Goal: Task Accomplishment & Management: Complete application form

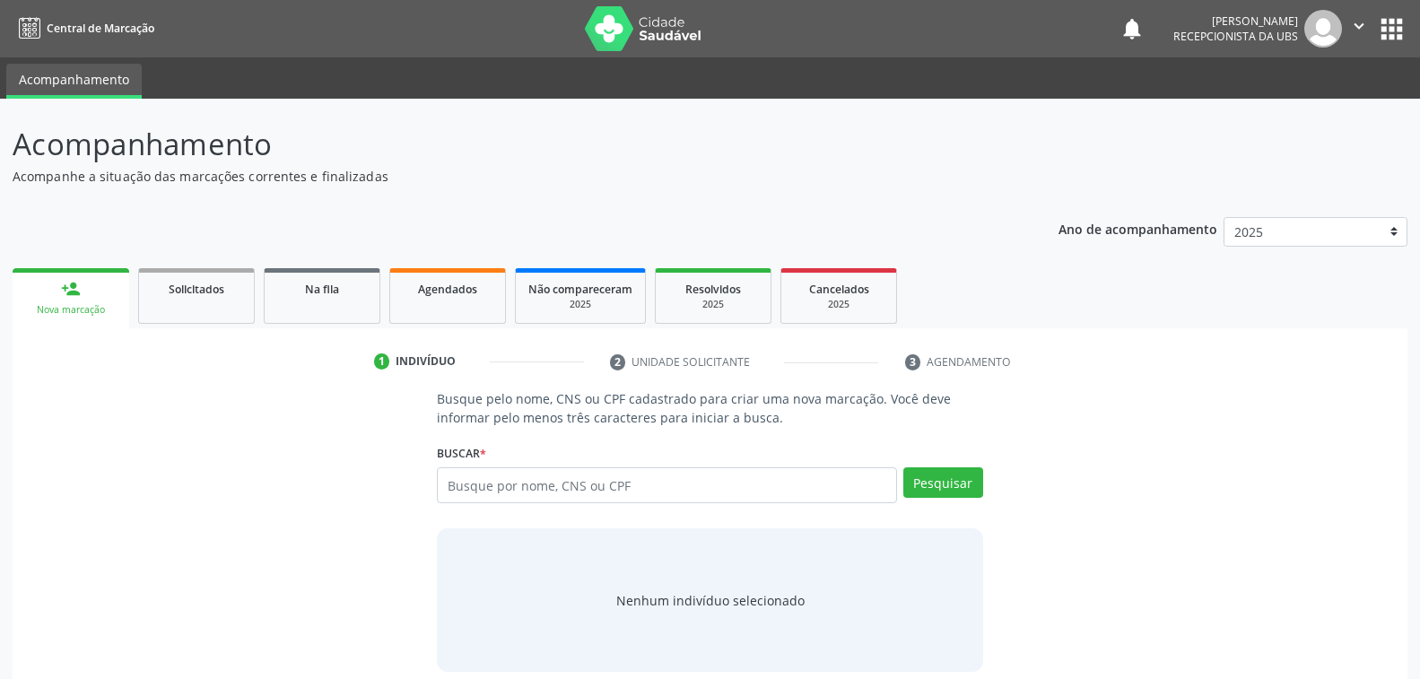
click at [626, 483] on input "text" at bounding box center [666, 485] width 459 height 36
click at [518, 486] on input "text" at bounding box center [666, 485] width 459 height 36
type input "MARIA LEDA SE SOUZA MELO"
click at [939, 489] on button "Pesquisar" at bounding box center [943, 482] width 80 height 30
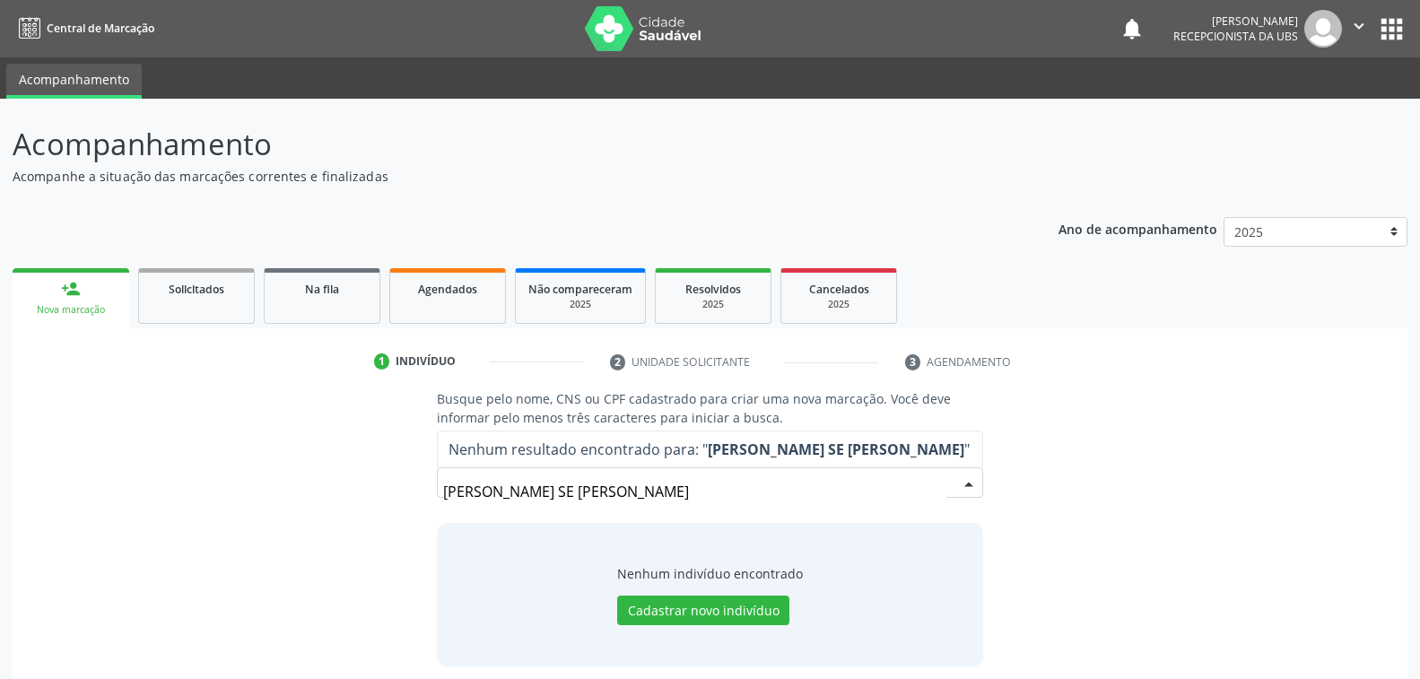
click at [941, 483] on input "MARIA LEDA SE SOUZA MELO" at bounding box center [694, 492] width 502 height 36
click at [587, 489] on input "MARIA LEDA SE SOUZA MELO" at bounding box center [694, 492] width 502 height 36
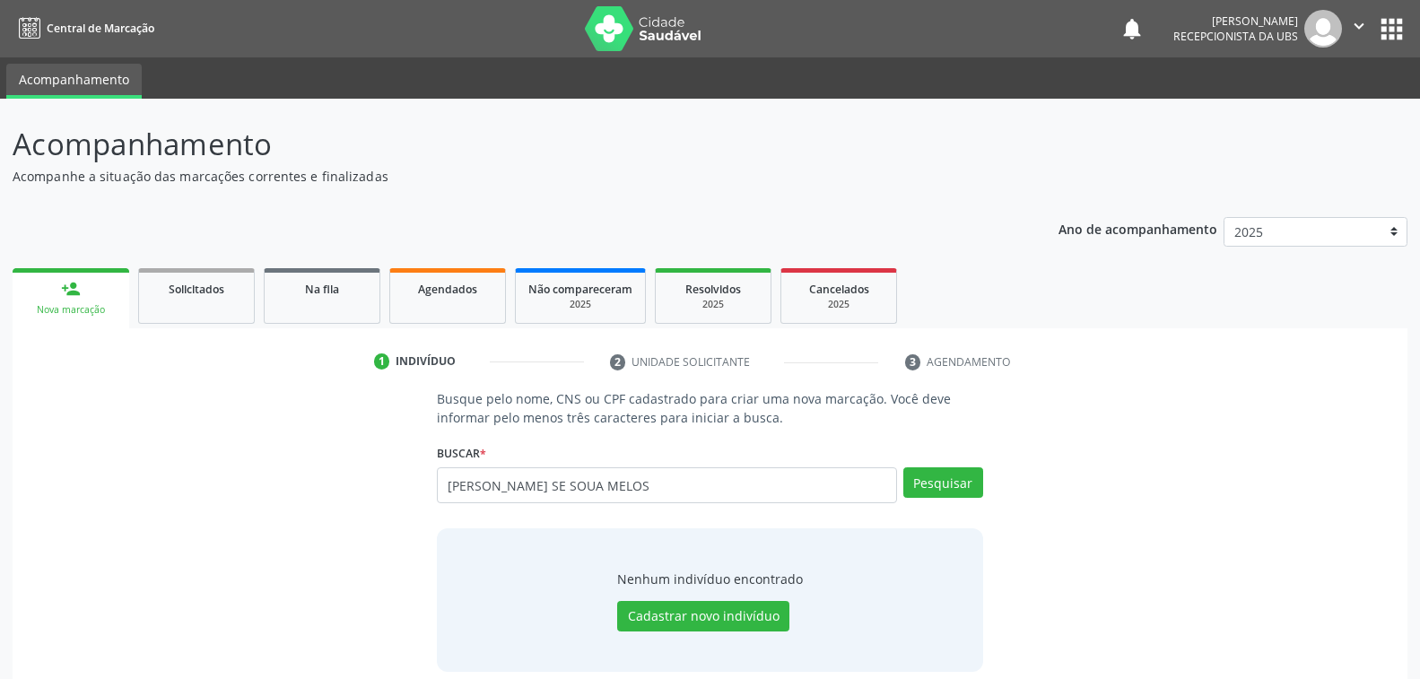
click at [565, 480] on input "MARIA LEDA SE SOUA MELOS" at bounding box center [666, 485] width 459 height 36
click at [624, 482] on input "MARIA LEDA SE SOUSA MELOS" at bounding box center [666, 485] width 459 height 36
click at [571, 482] on input "MARIA LEDA SE SOUSA MELO" at bounding box center [666, 485] width 459 height 36
type input "MARIA LEDA SE SOUZA MELO"
click at [678, 484] on input "text" at bounding box center [666, 485] width 459 height 36
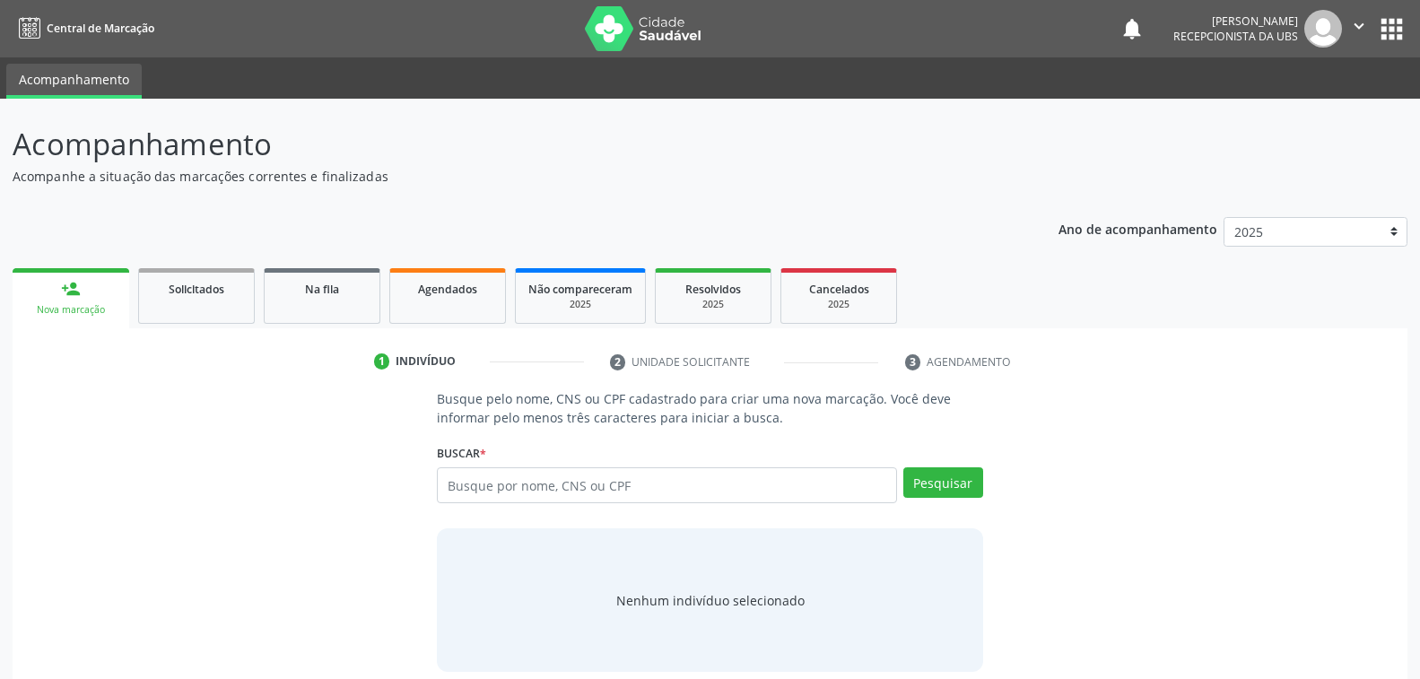
click at [624, 485] on input "text" at bounding box center [666, 485] width 459 height 36
type input "708600544261180"
click at [944, 475] on button "Pesquisar" at bounding box center [943, 482] width 80 height 30
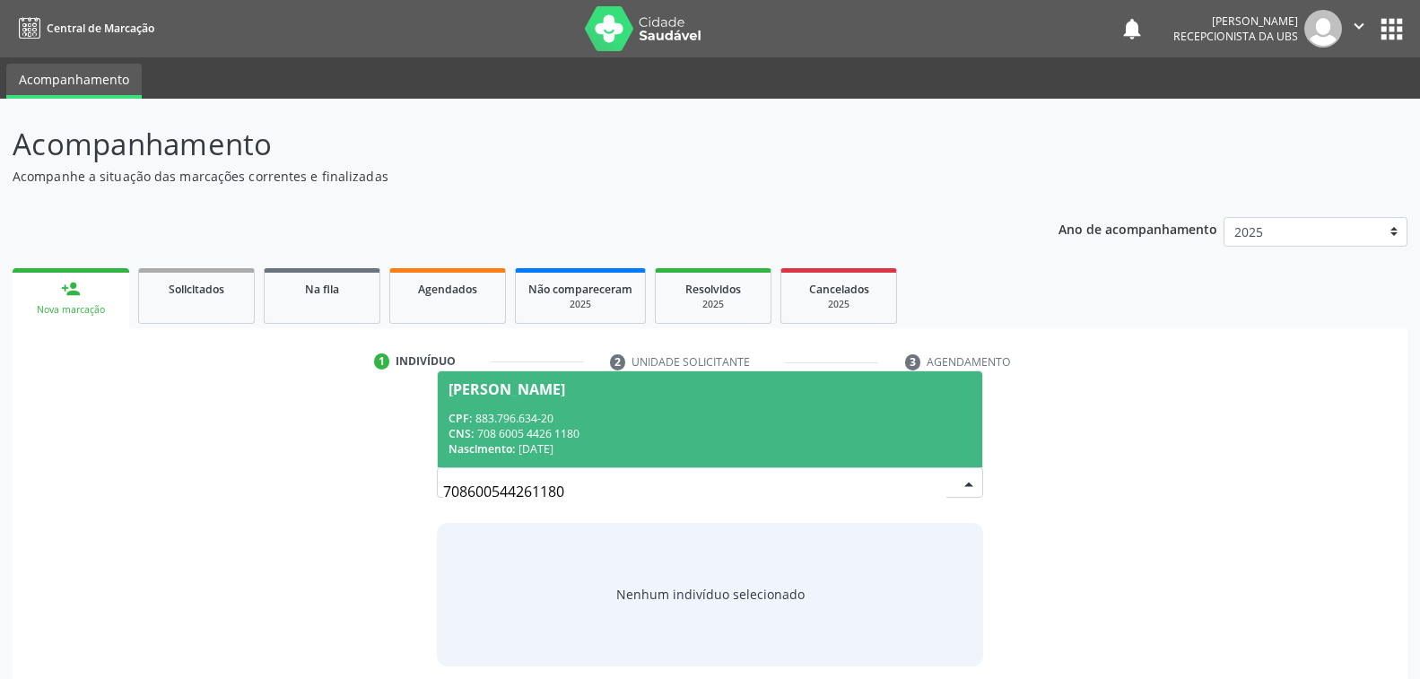
click at [662, 418] on div "CPF: 883.796.634-20" at bounding box center [709, 418] width 522 height 15
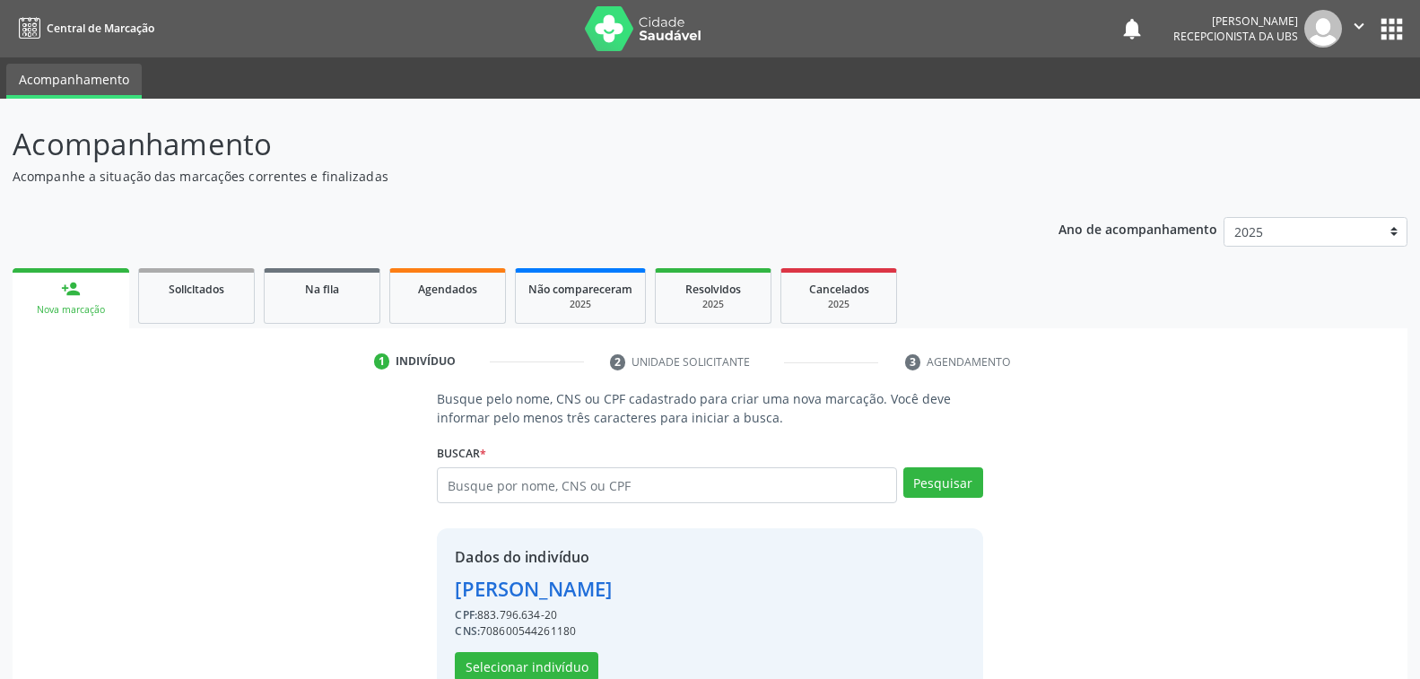
scroll to position [45, 0]
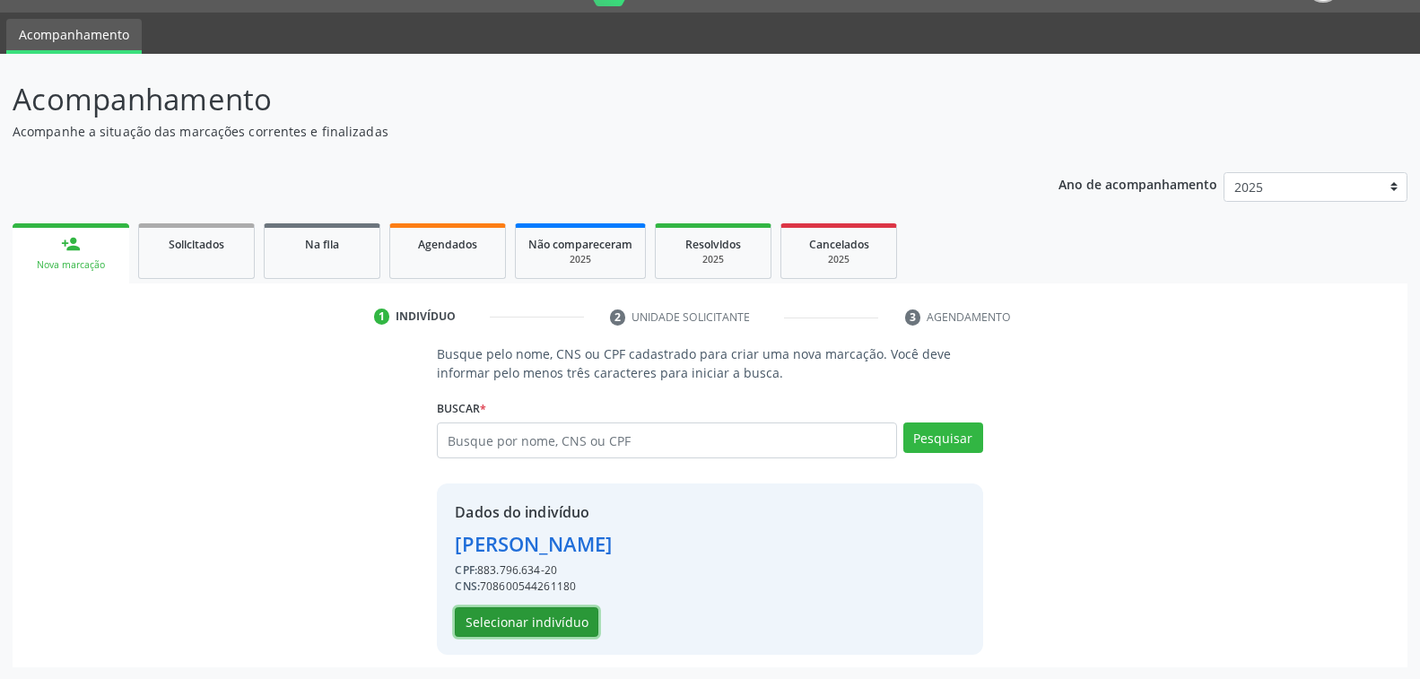
click at [568, 617] on button "Selecionar indivíduo" at bounding box center [527, 622] width 144 height 30
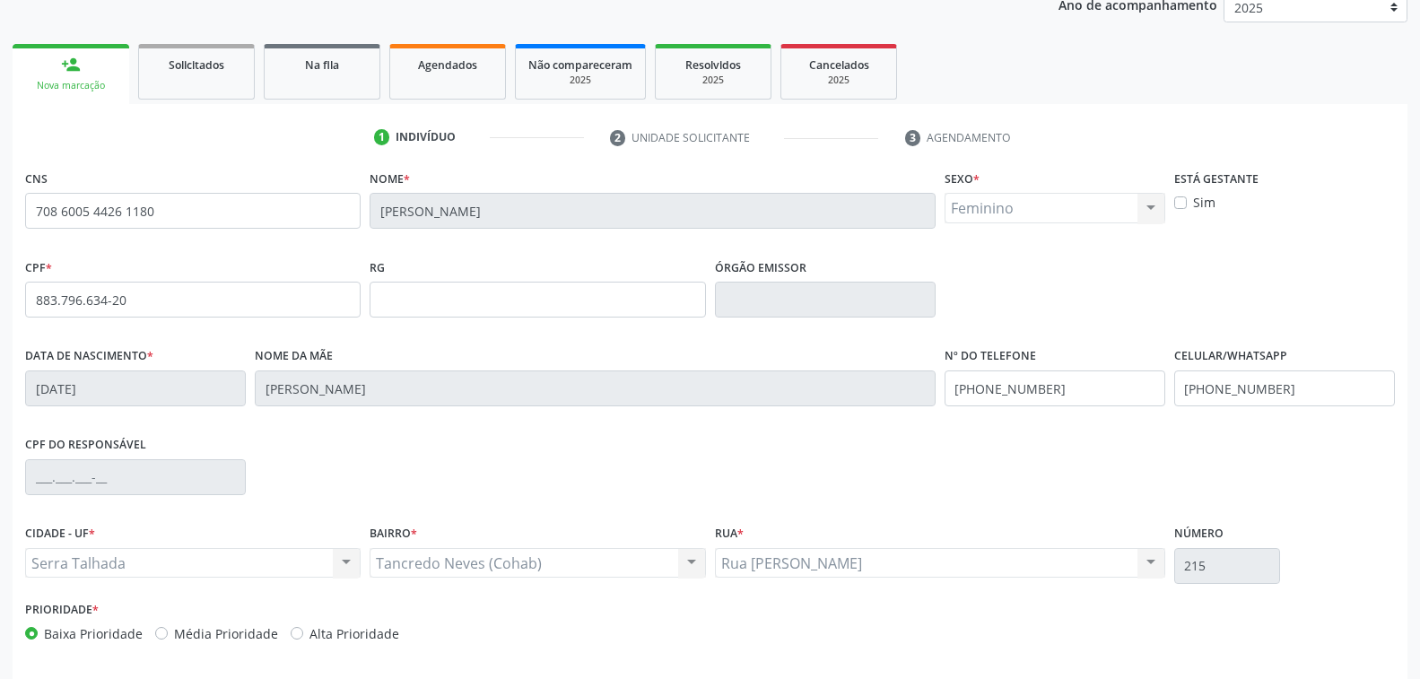
scroll to position [291, 0]
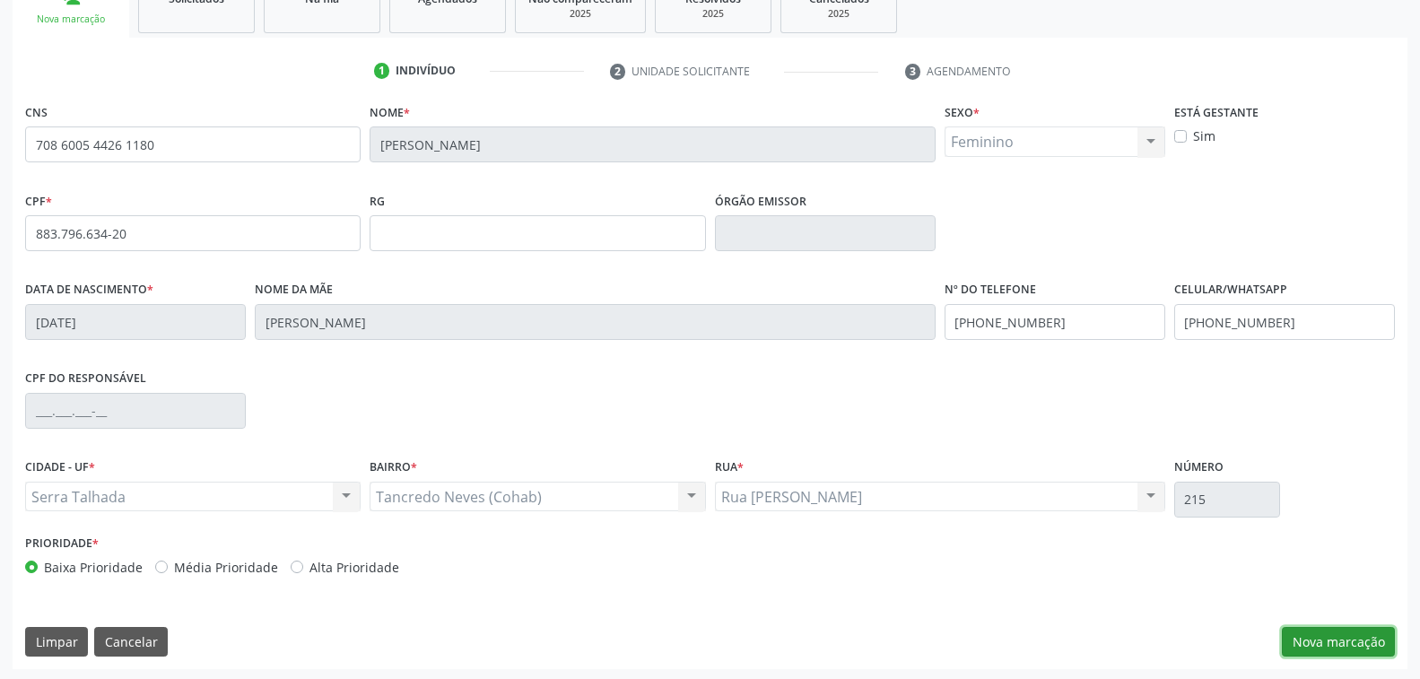
click at [1331, 641] on button "Nova marcação" at bounding box center [1338, 642] width 113 height 30
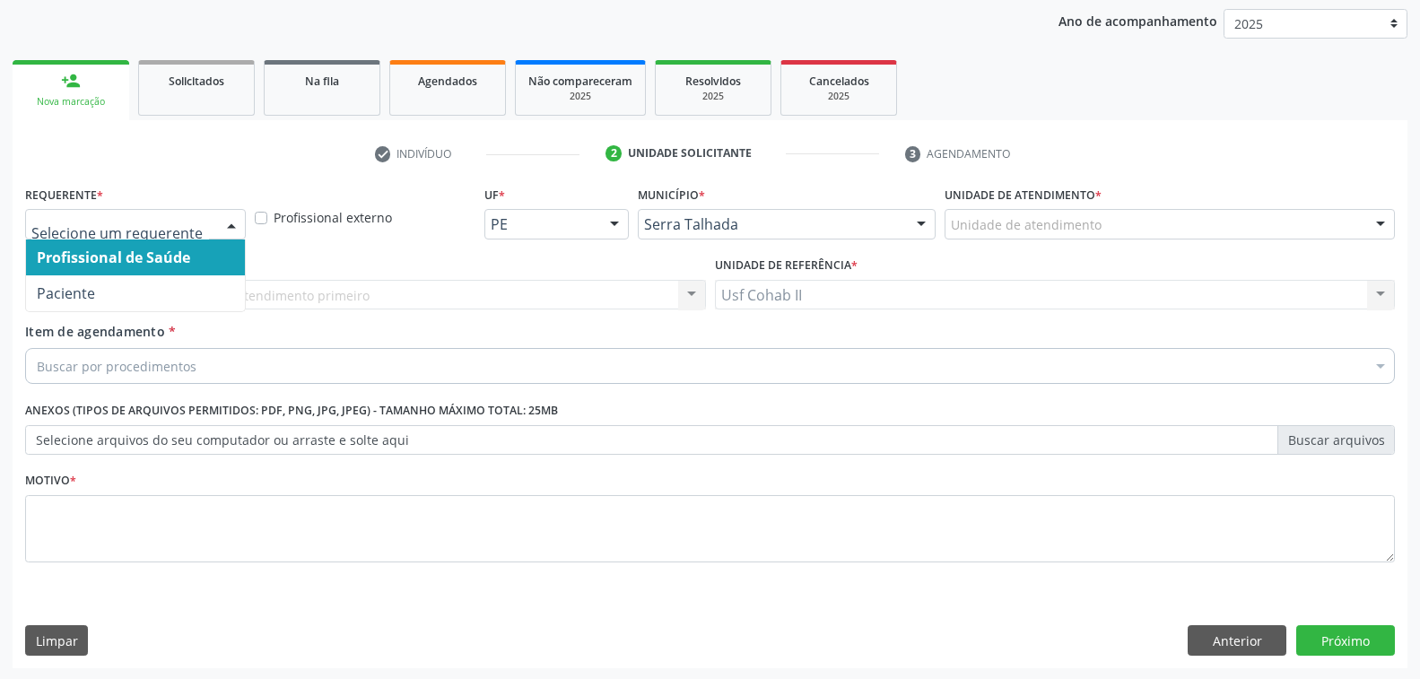
click at [227, 223] on div at bounding box center [231, 225] width 27 height 30
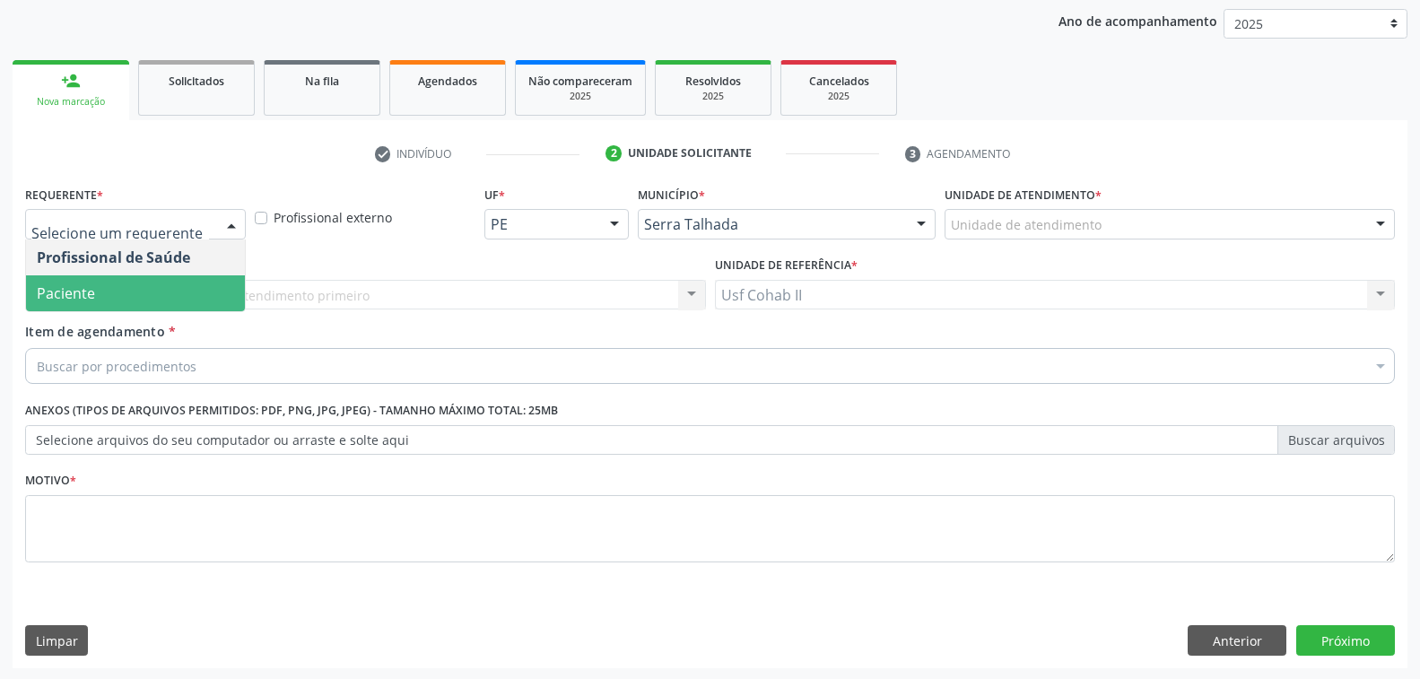
click at [146, 288] on span "Paciente" at bounding box center [135, 293] width 219 height 36
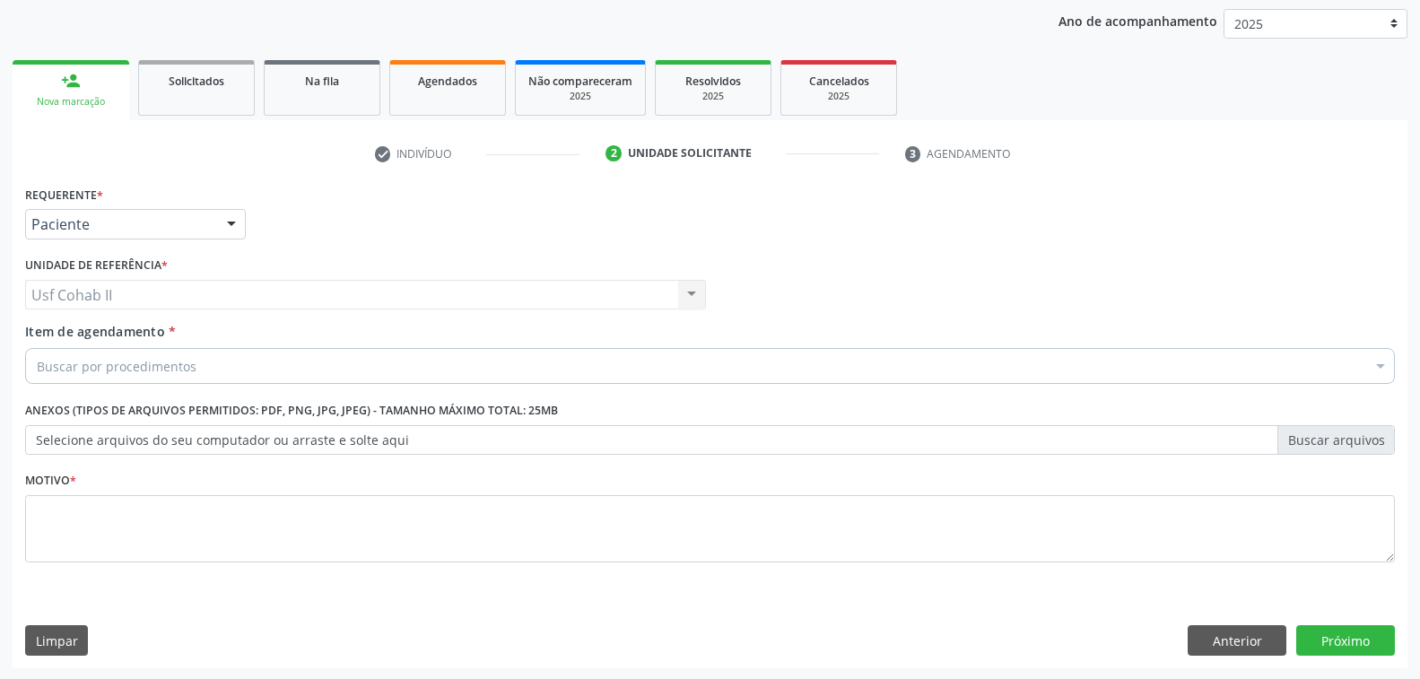
click at [233, 361] on div "Buscar por procedimentos" at bounding box center [710, 366] width 1370 height 36
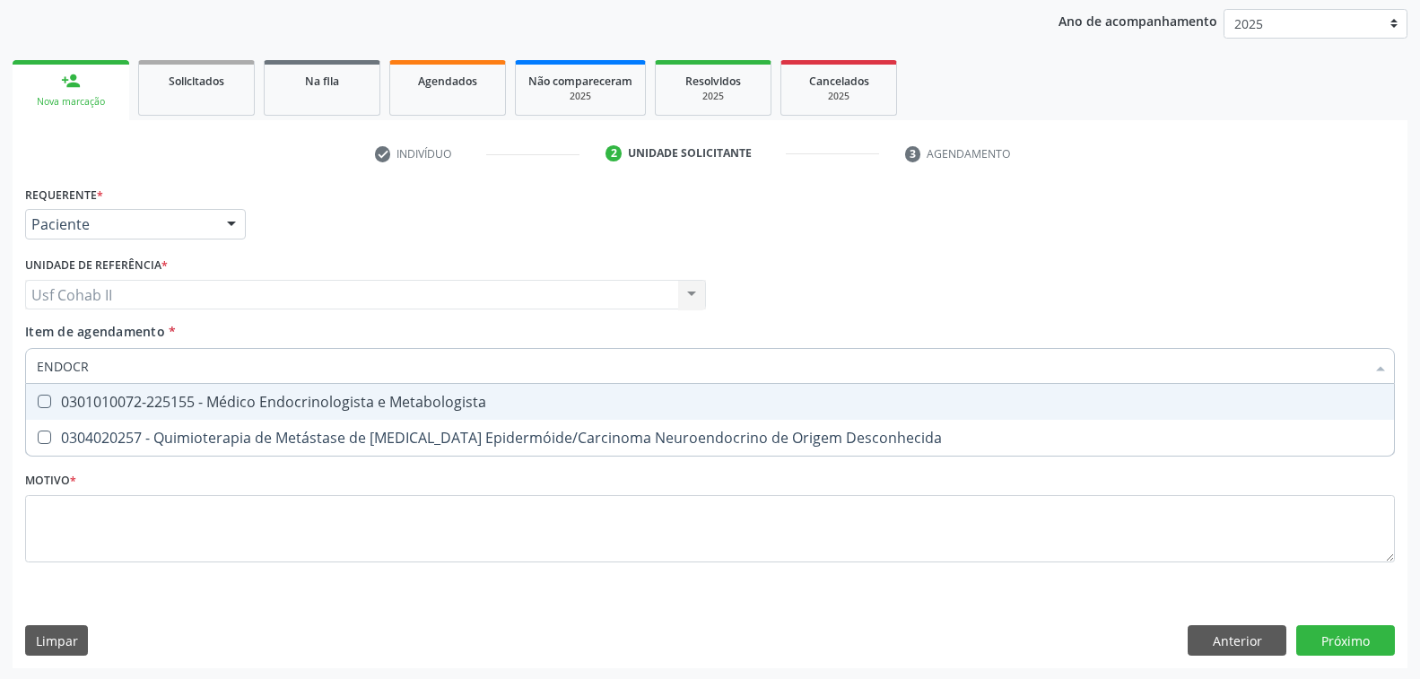
type input "ENDOCRI"
click at [429, 402] on div "0301010072-225155 - Médico Endocrinologista e Metabologista" at bounding box center [710, 402] width 1346 height 14
checkbox Metabologista "true"
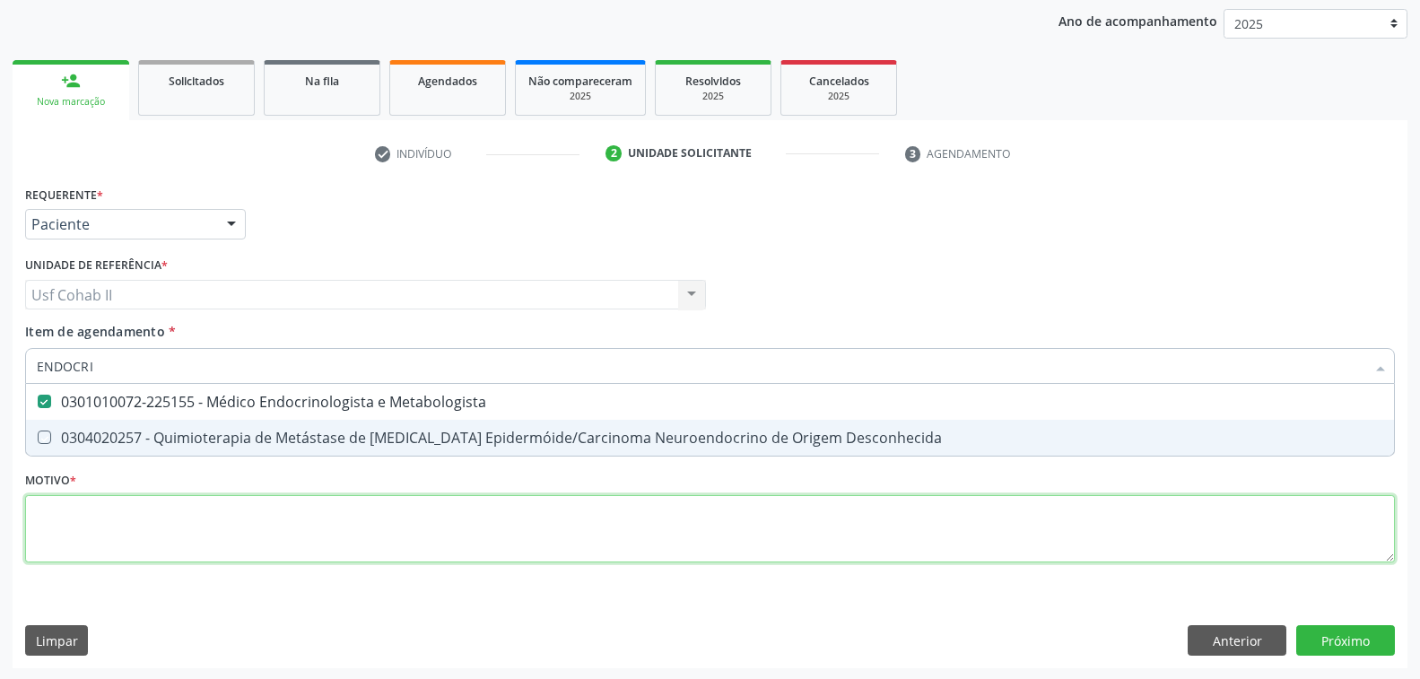
click at [237, 526] on div "Requerente * Paciente Profissional de Saúde Paciente Nenhum resultado encontrad…" at bounding box center [710, 384] width 1370 height 406
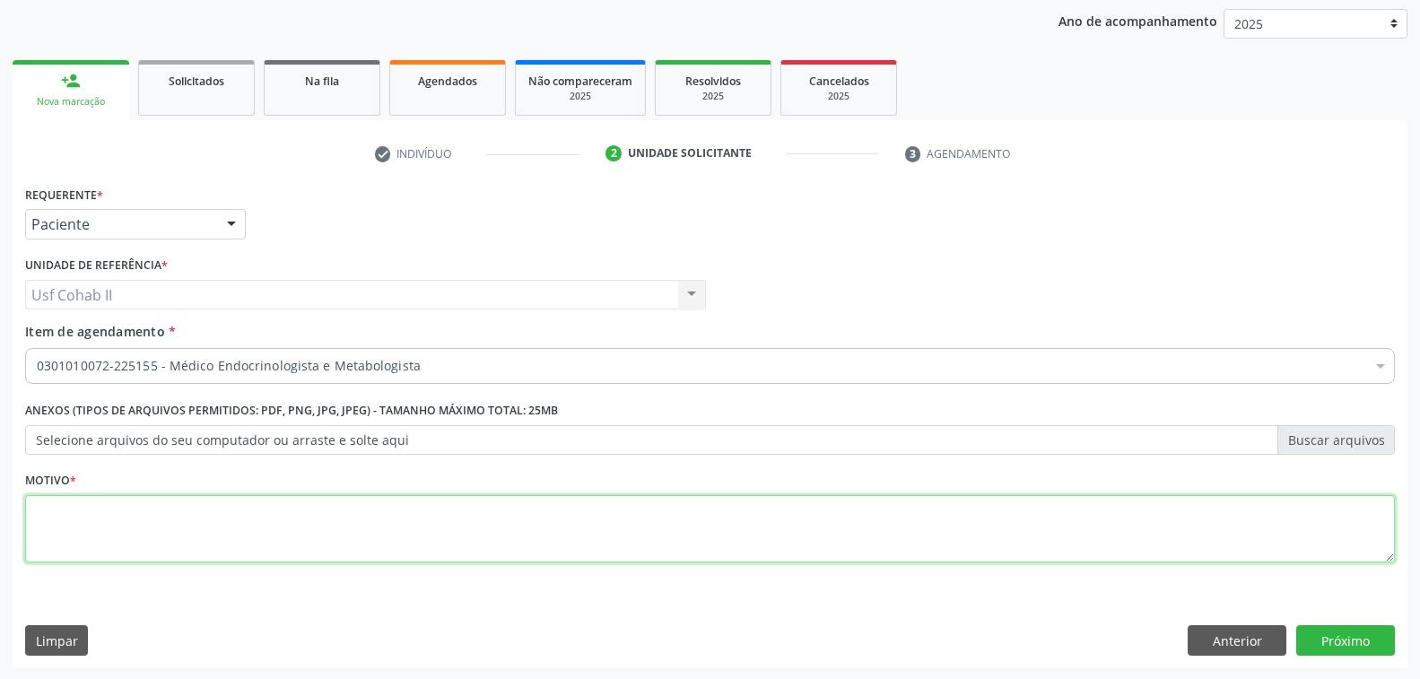
checkbox Metabologista "true"
type textarea "RR"
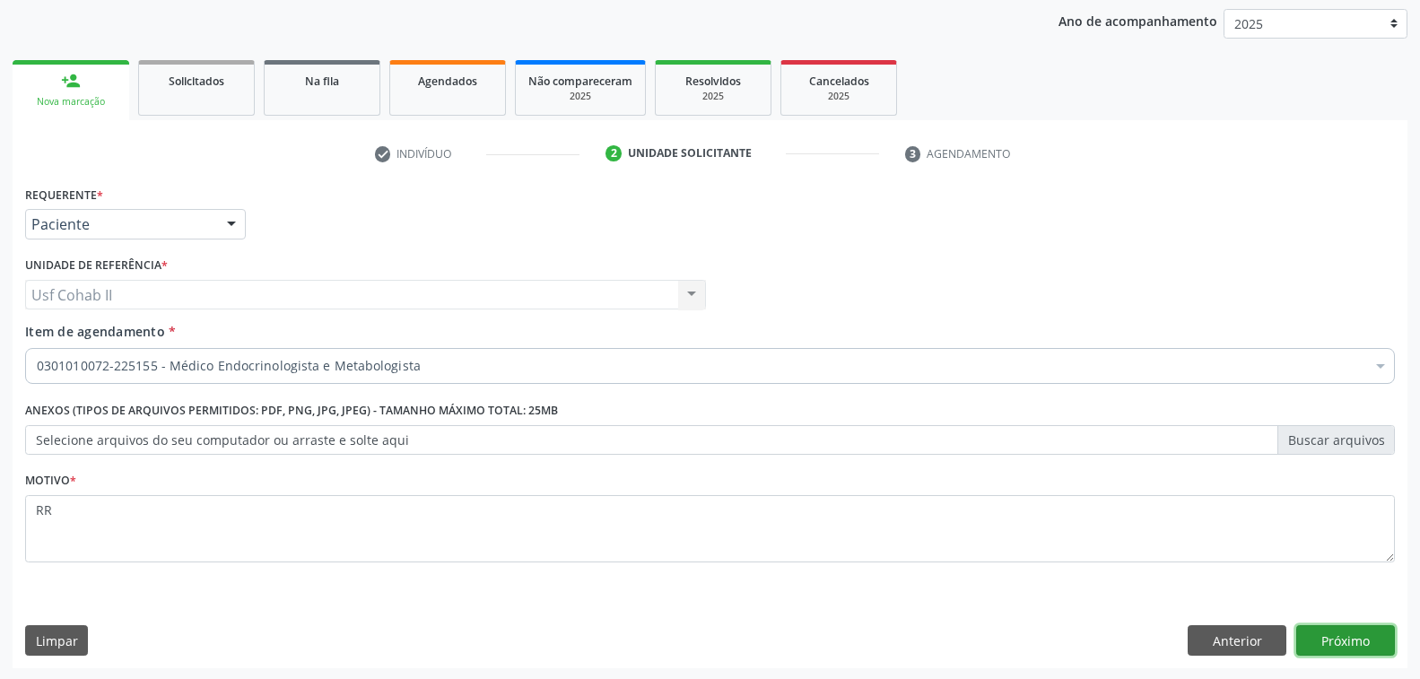
click at [1334, 634] on button "Próximo" at bounding box center [1345, 640] width 99 height 30
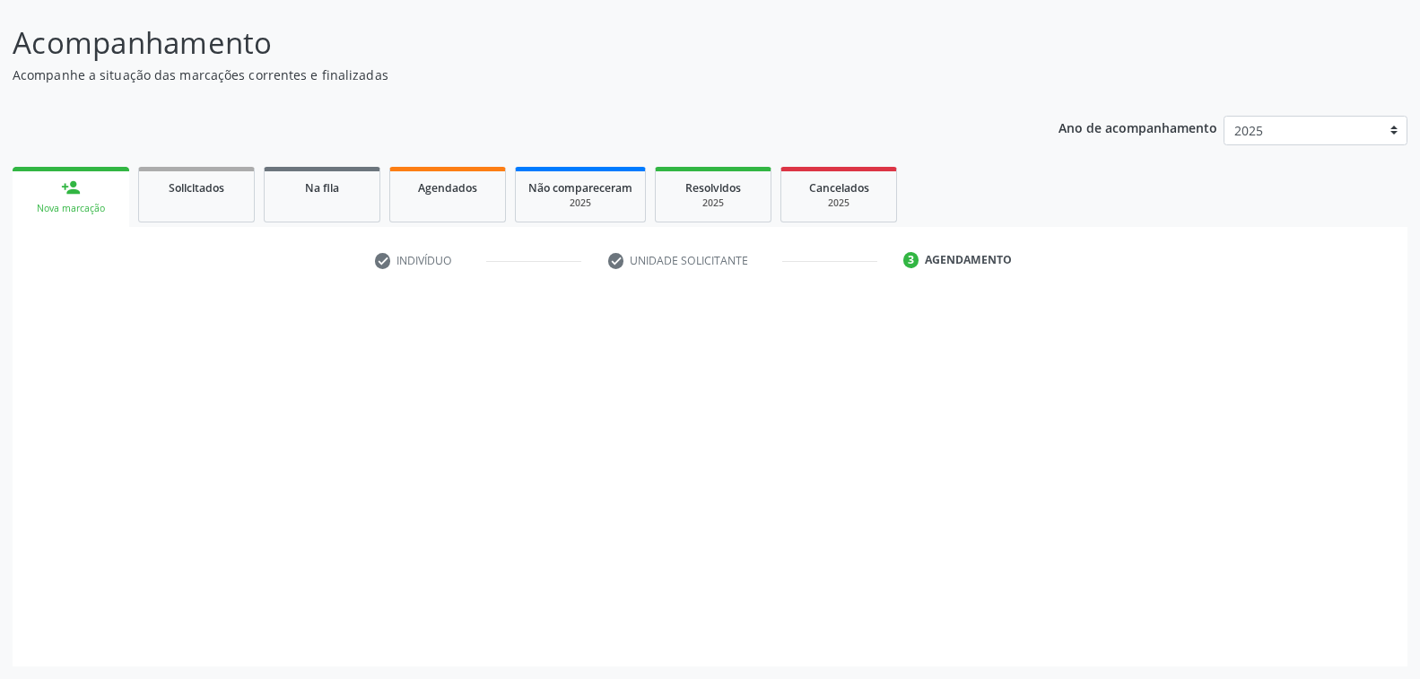
scroll to position [100, 0]
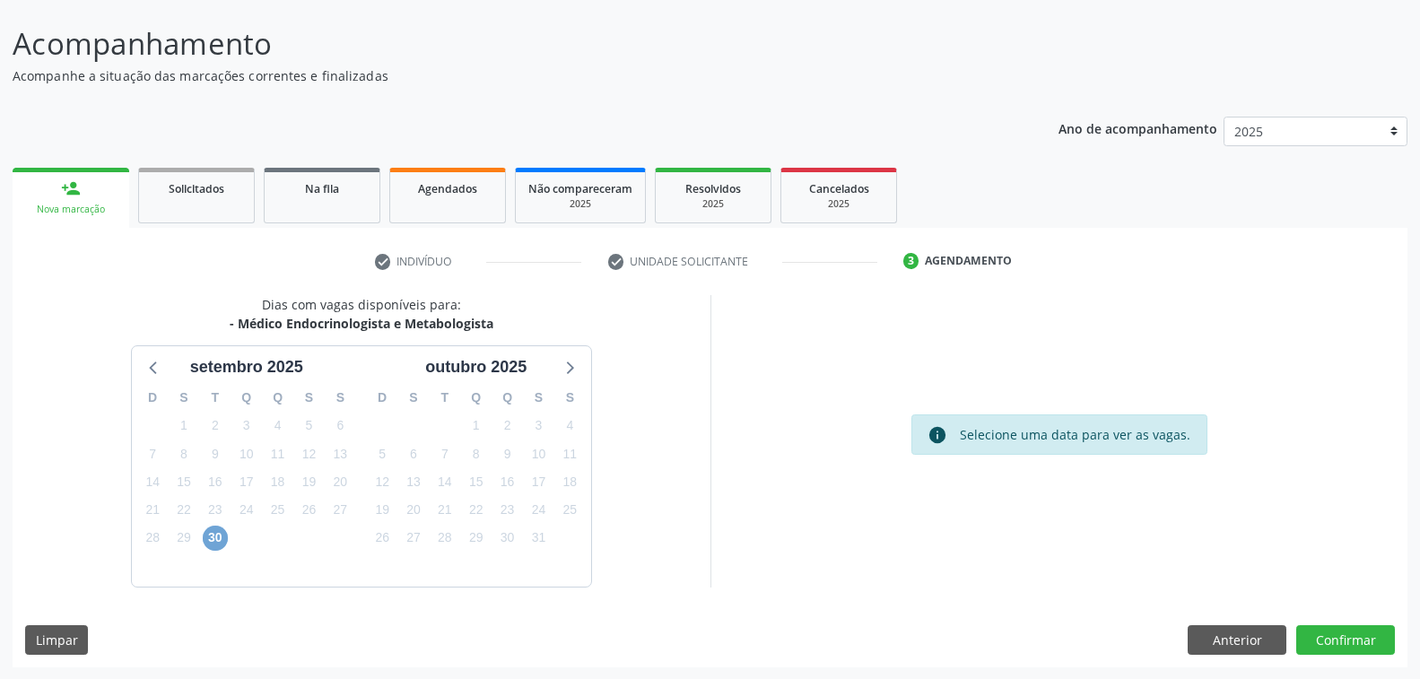
click at [218, 535] on span "30" at bounding box center [215, 538] width 25 height 25
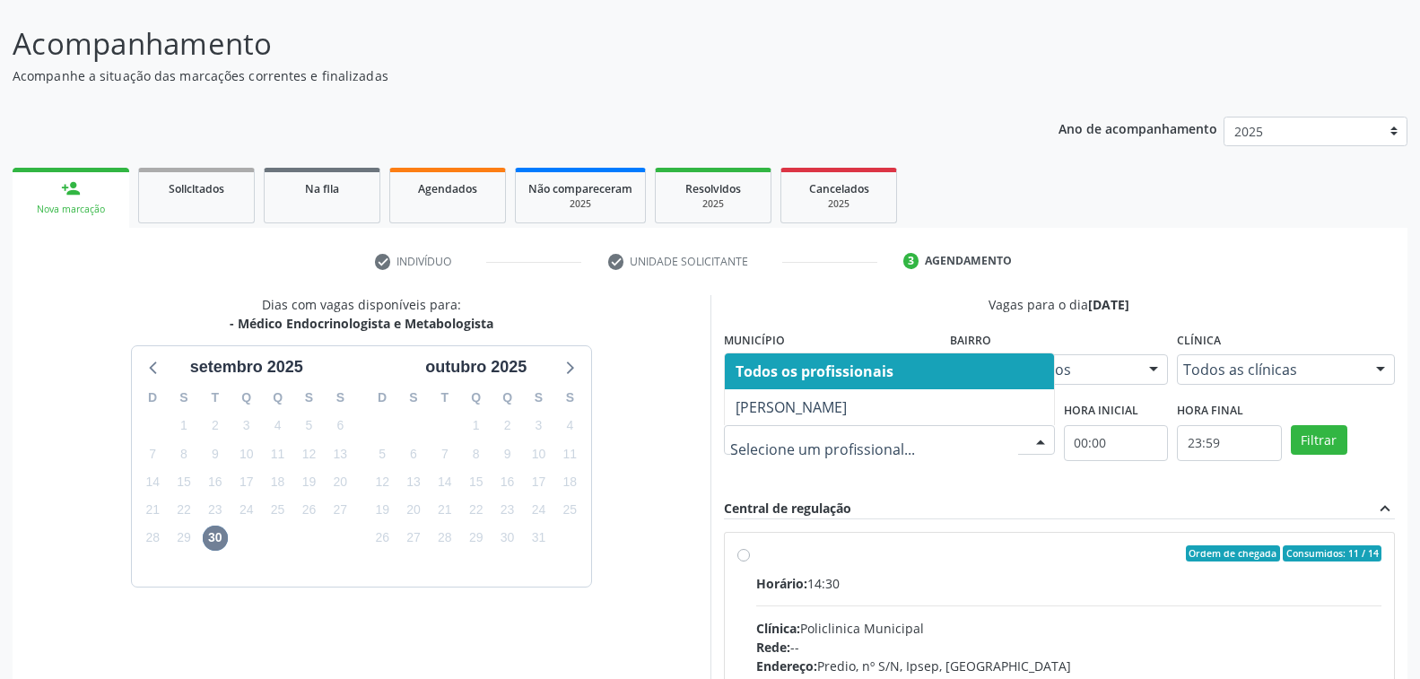
click at [1046, 433] on div at bounding box center [1040, 441] width 27 height 30
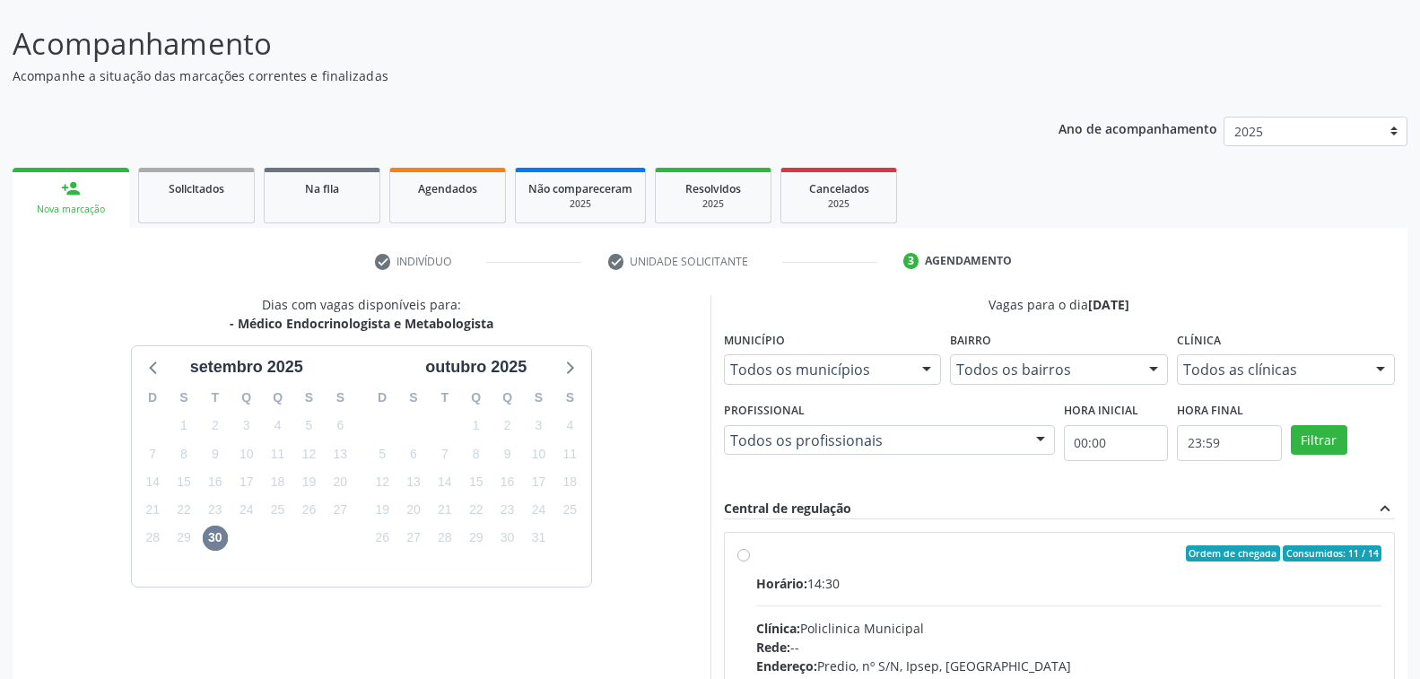
click at [649, 311] on div "Dias com vagas disponíveis para: - Médico Endocrinologista e Metabologista sete…" at bounding box center [362, 570] width 698 height 551
click at [648, 324] on div "Dias com vagas disponíveis para: - Médico Endocrinologista e Metabologista sete…" at bounding box center [362, 570] width 698 height 551
click at [500, 96] on div "Acompanhamento Acompanhe a situação das marcações correntes e finalizadas Relat…" at bounding box center [710, 474] width 1395 height 905
click at [100, 194] on link "person_add Nova marcação" at bounding box center [71, 198] width 117 height 60
click at [1046, 435] on div at bounding box center [1040, 441] width 27 height 30
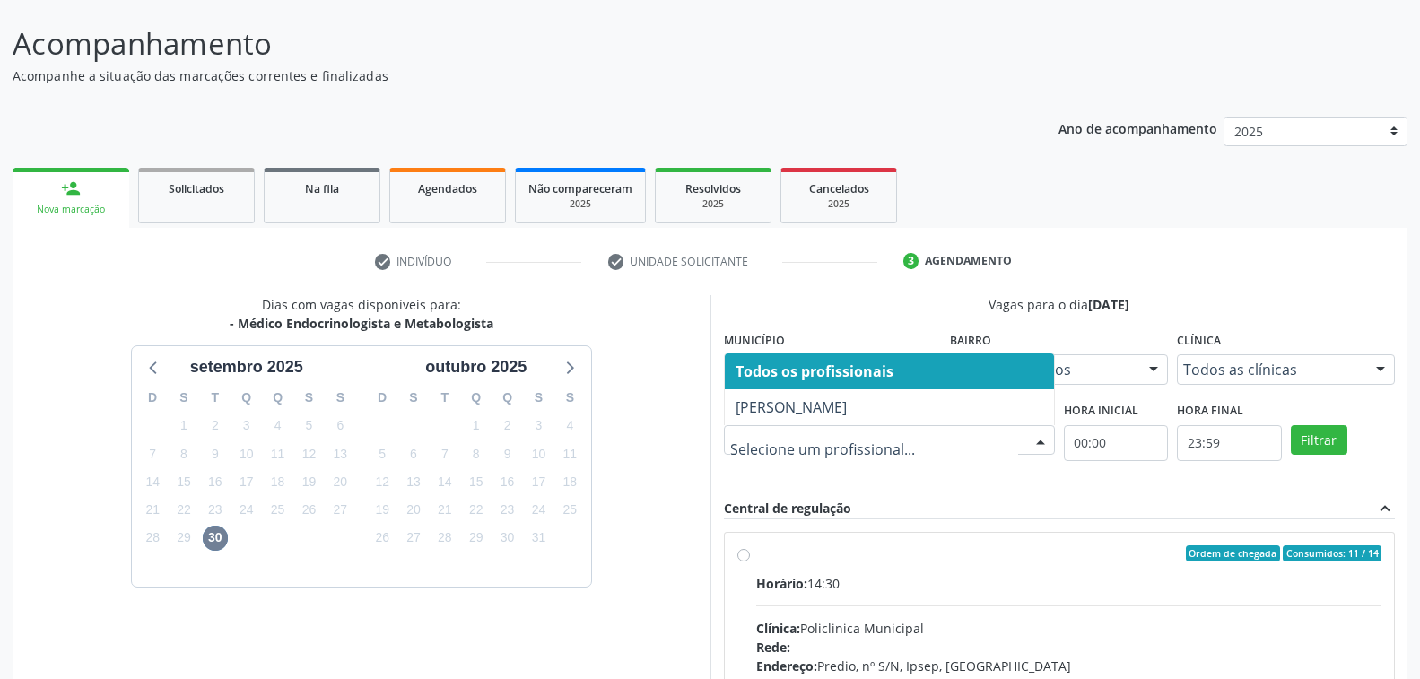
click at [1378, 367] on div at bounding box center [1380, 370] width 27 height 30
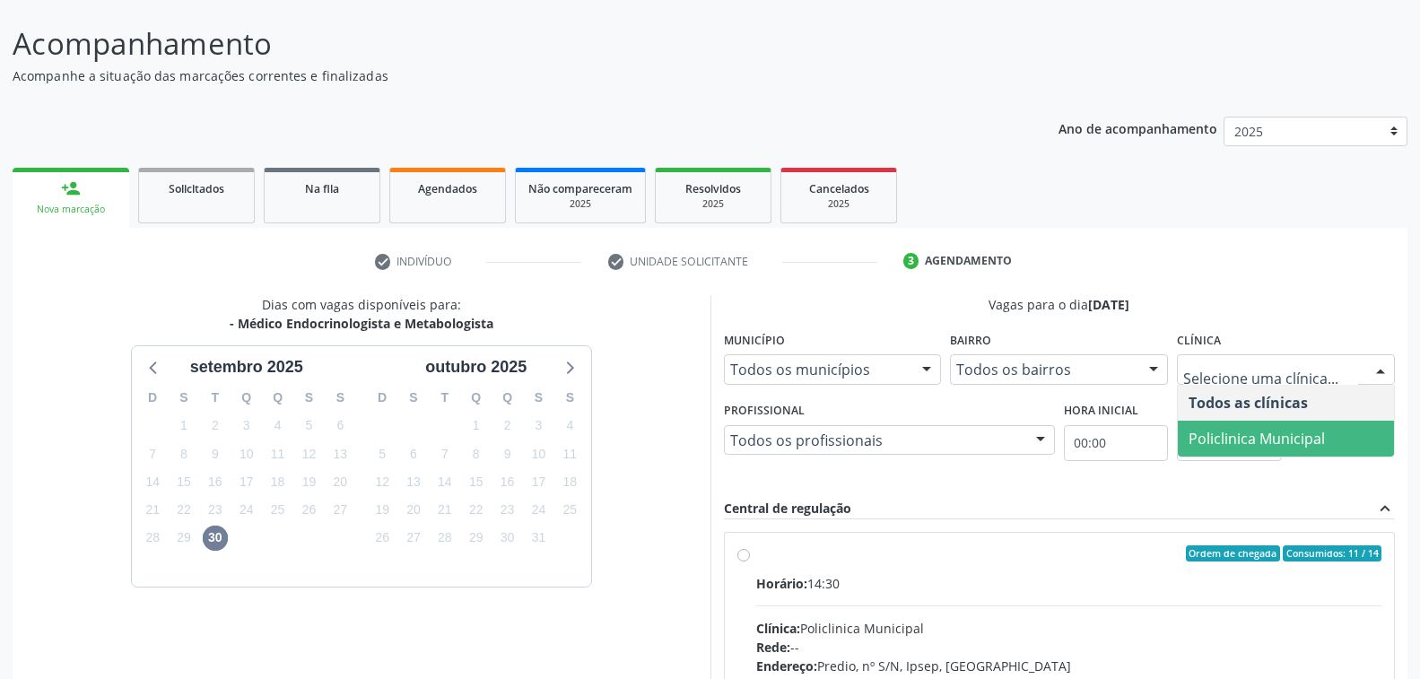
click at [1259, 439] on span "Policlinica Municipal" at bounding box center [1256, 439] width 136 height 20
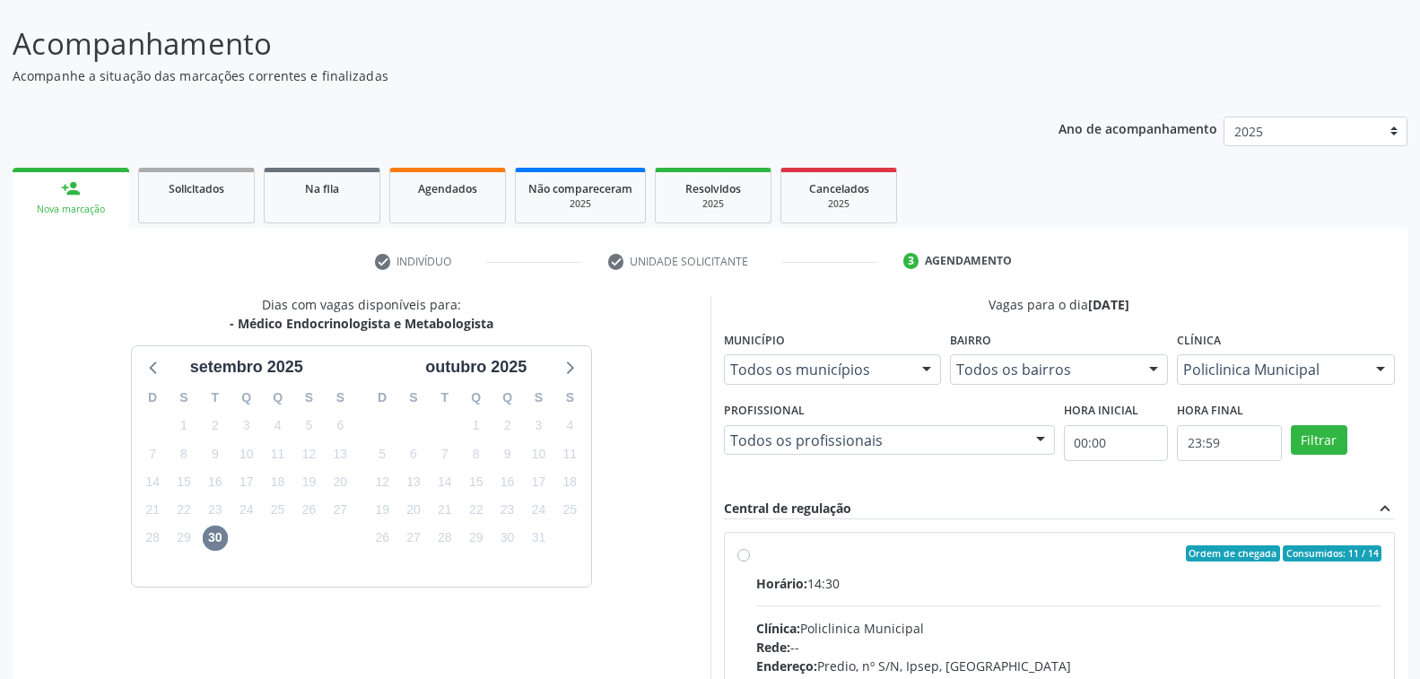
click at [712, 325] on div "Vagas para o dia 30/09/2025 Município Todos os municípios Todos os municípios S…" at bounding box center [1059, 570] width 698 height 551
click at [579, 100] on div "Acompanhamento Acompanhe a situação das marcações correntes e finalizadas Relat…" at bounding box center [710, 474] width 1395 height 905
click at [83, 196] on link "person_add Nova marcação" at bounding box center [71, 198] width 117 height 60
click at [629, 472] on div "Dias com vagas disponíveis para: - Médico Endocrinologista e Metabologista sete…" at bounding box center [362, 570] width 698 height 551
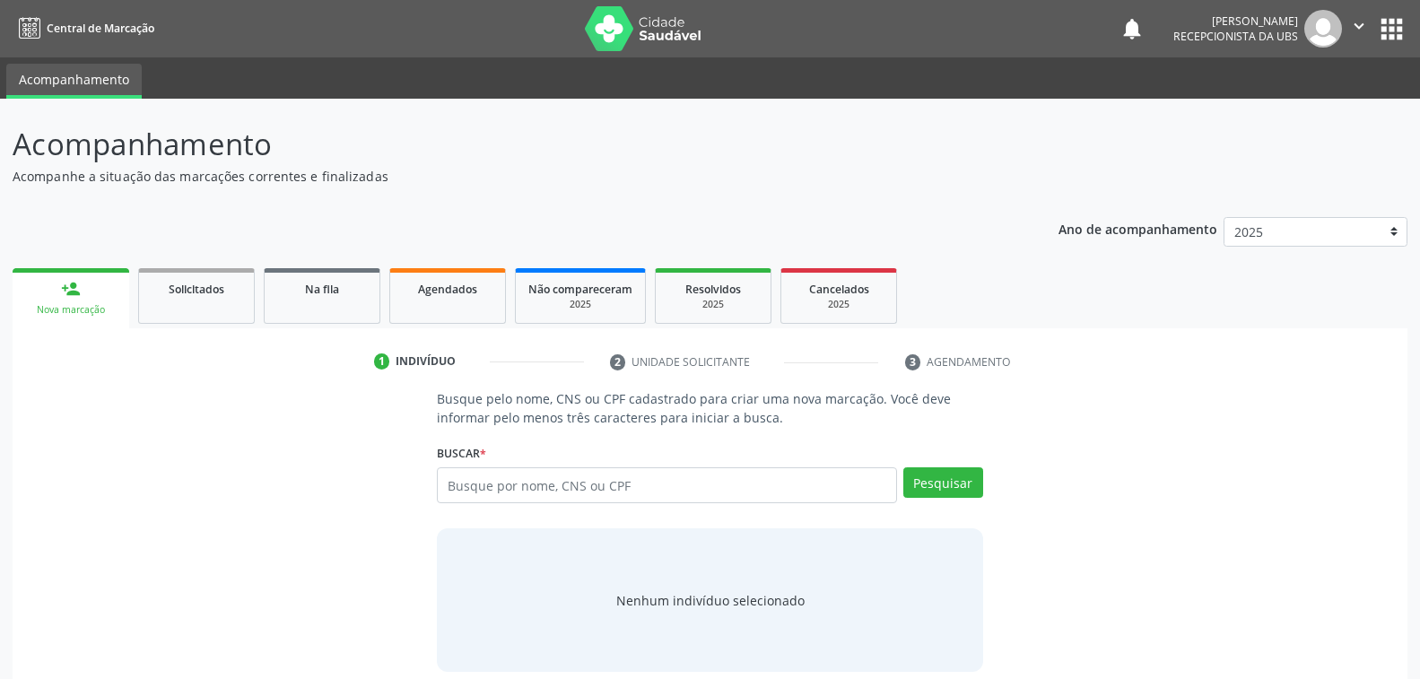
click at [91, 308] on div "Nova marcação" at bounding box center [70, 309] width 91 height 13
click at [707, 480] on input "text" at bounding box center [666, 485] width 459 height 36
click at [526, 485] on input "text" at bounding box center [666, 485] width 459 height 36
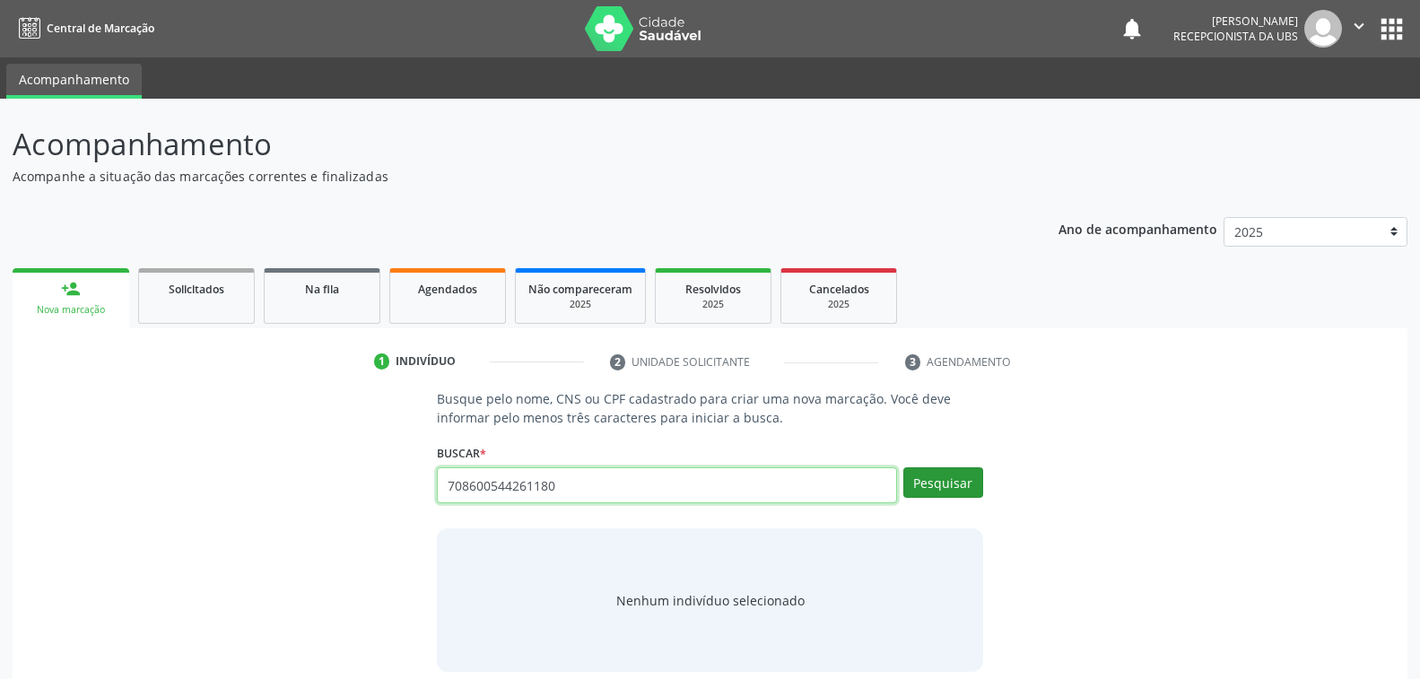
type input "708600544261180"
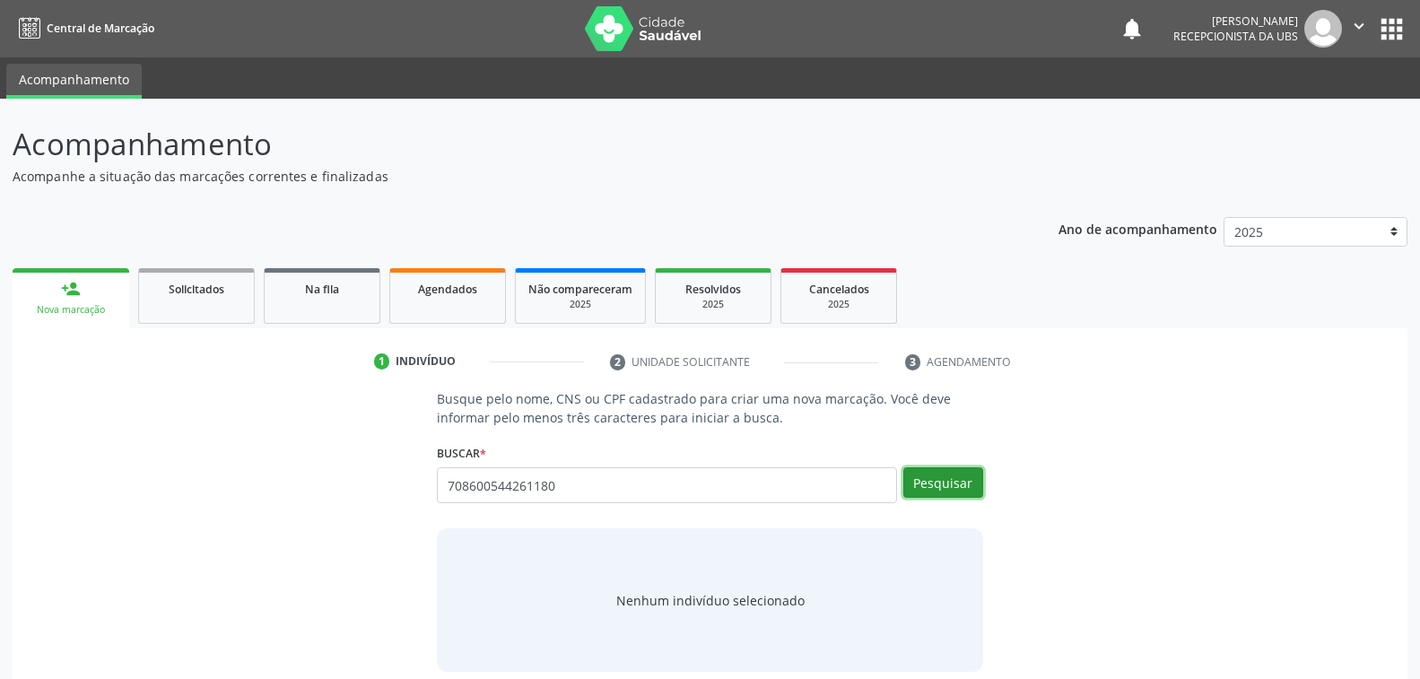
click at [931, 473] on button "Pesquisar" at bounding box center [943, 482] width 80 height 30
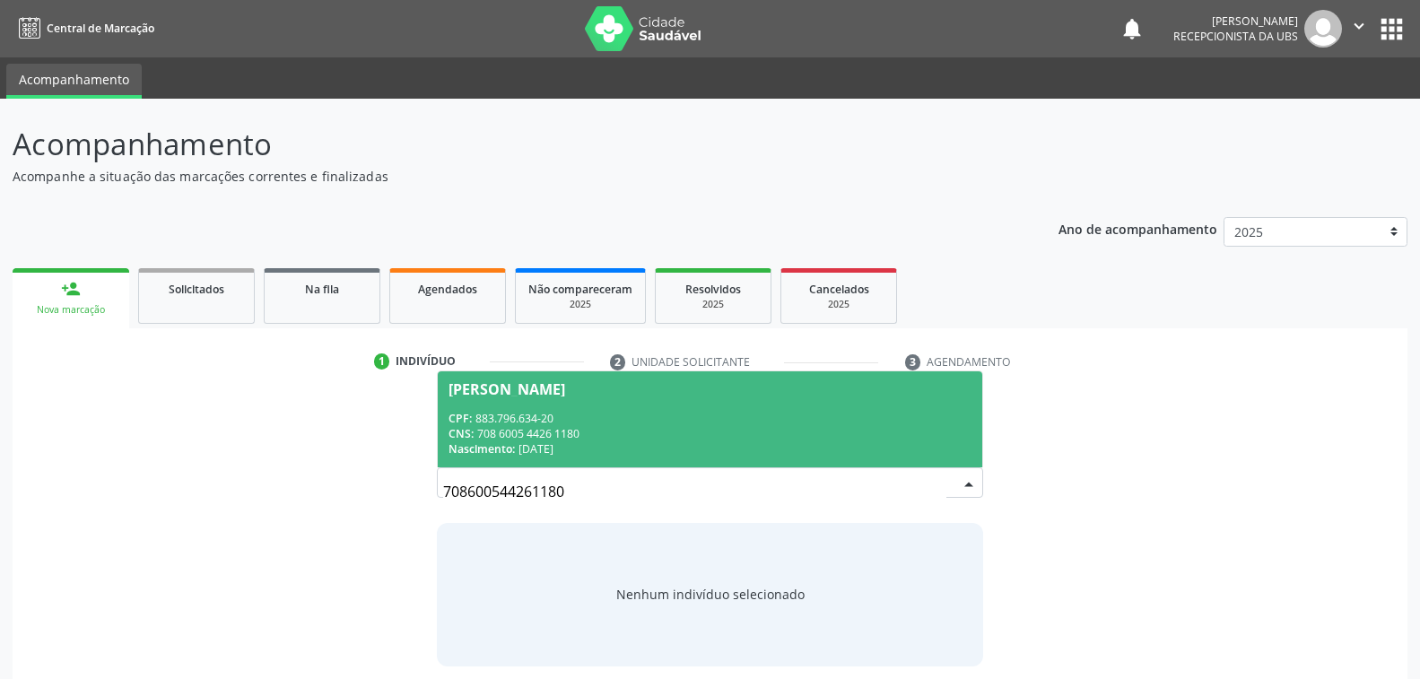
click at [585, 446] on div "Nascimento: [DATE]" at bounding box center [709, 448] width 522 height 15
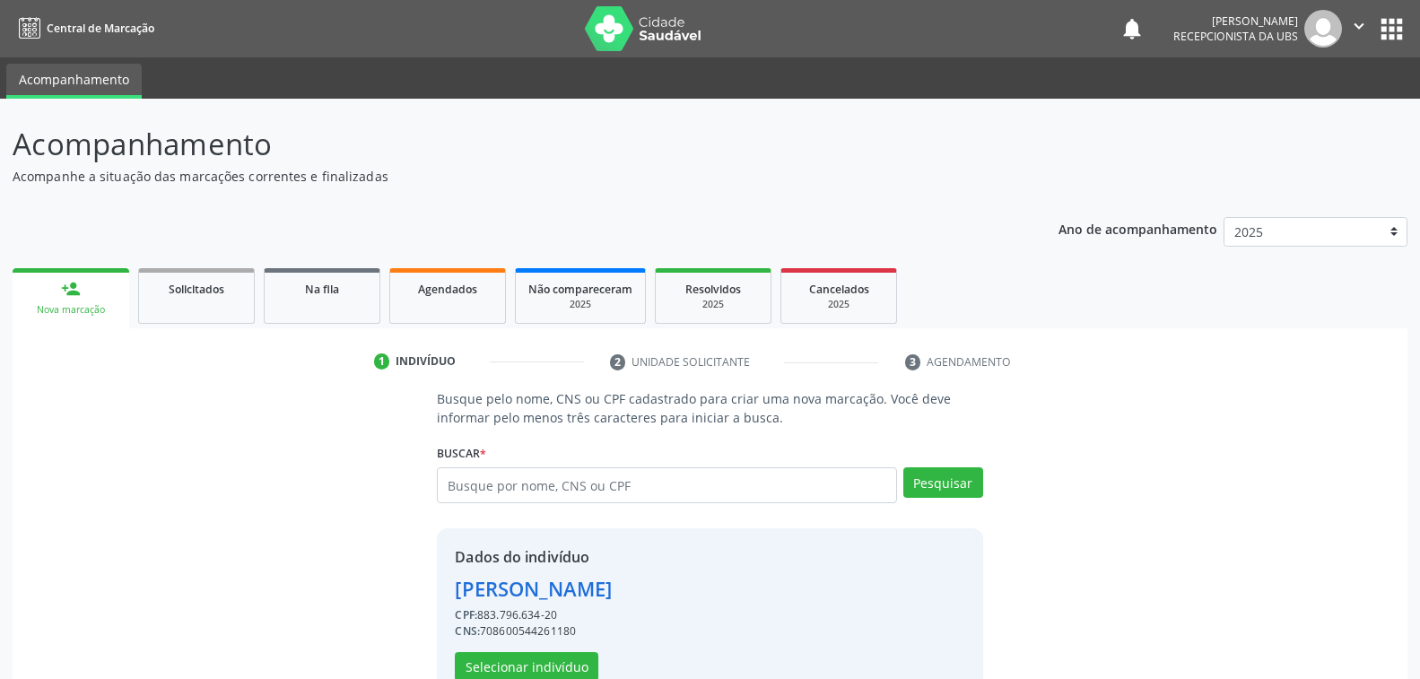
scroll to position [45, 0]
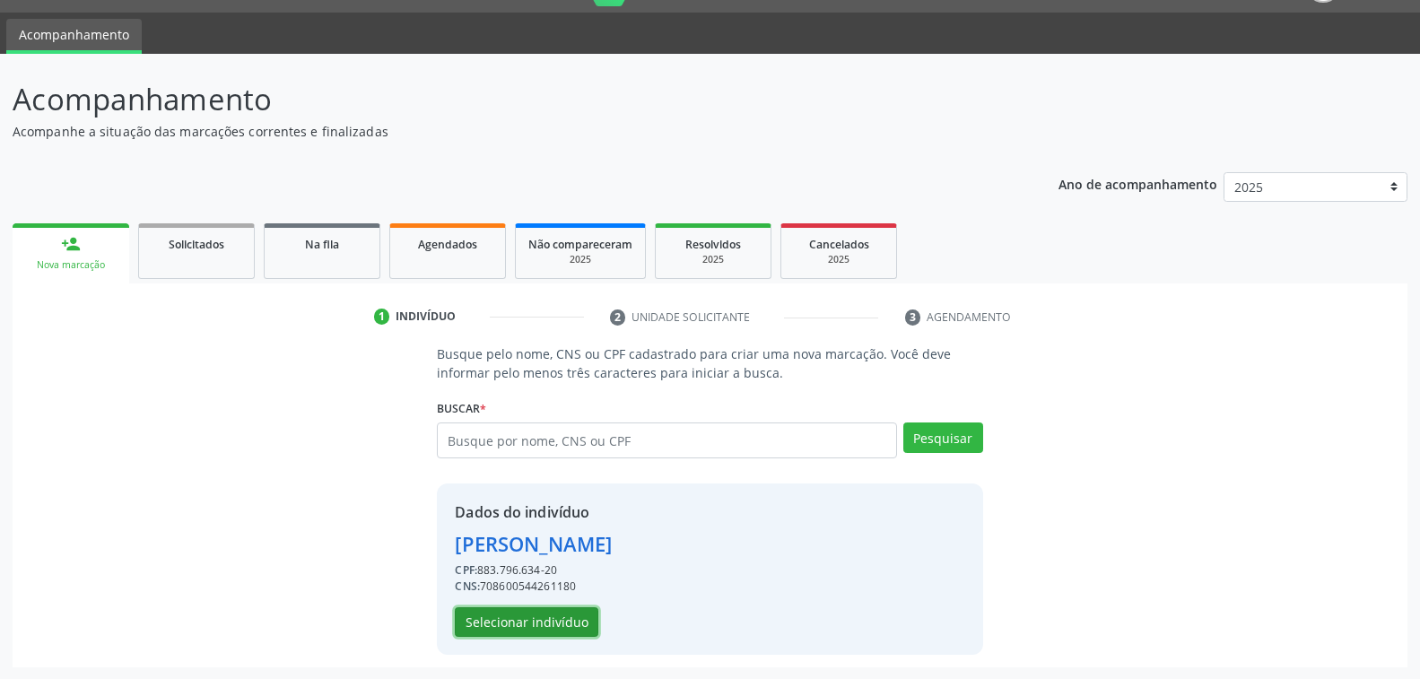
click at [536, 616] on button "Selecionar indivíduo" at bounding box center [527, 622] width 144 height 30
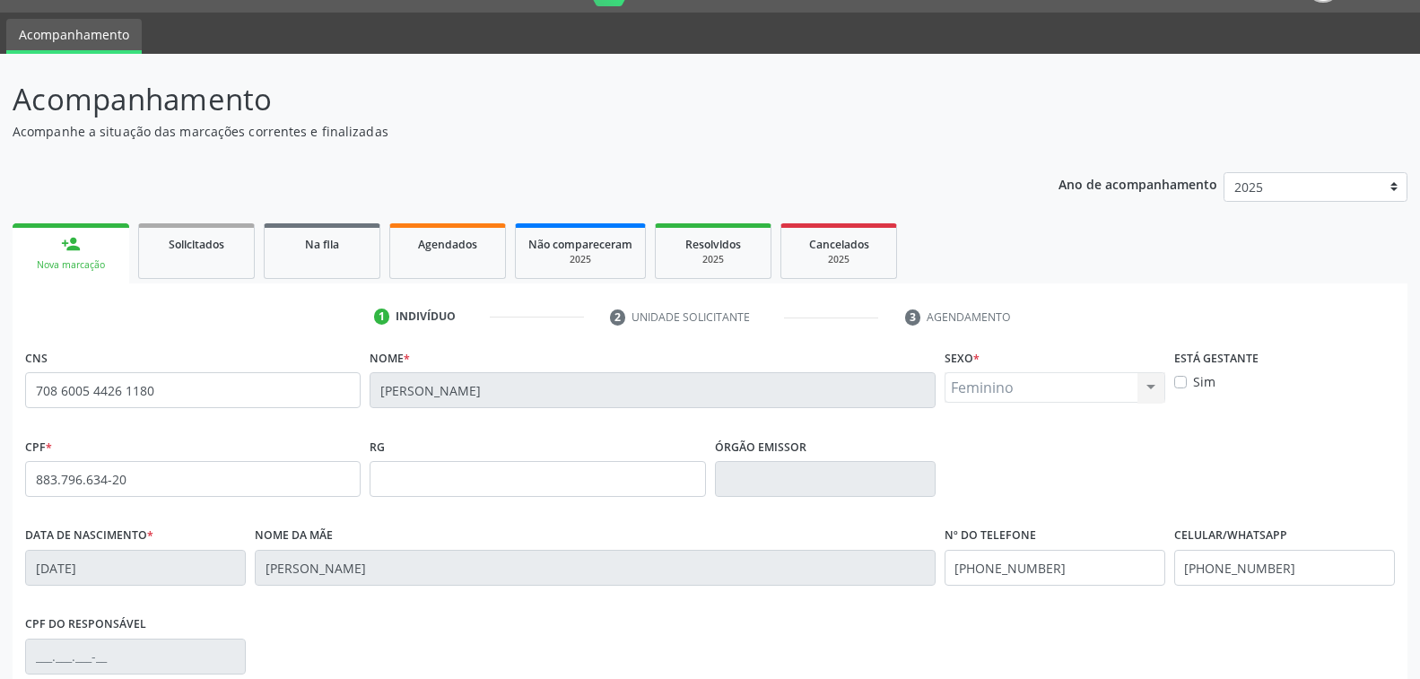
scroll to position [291, 0]
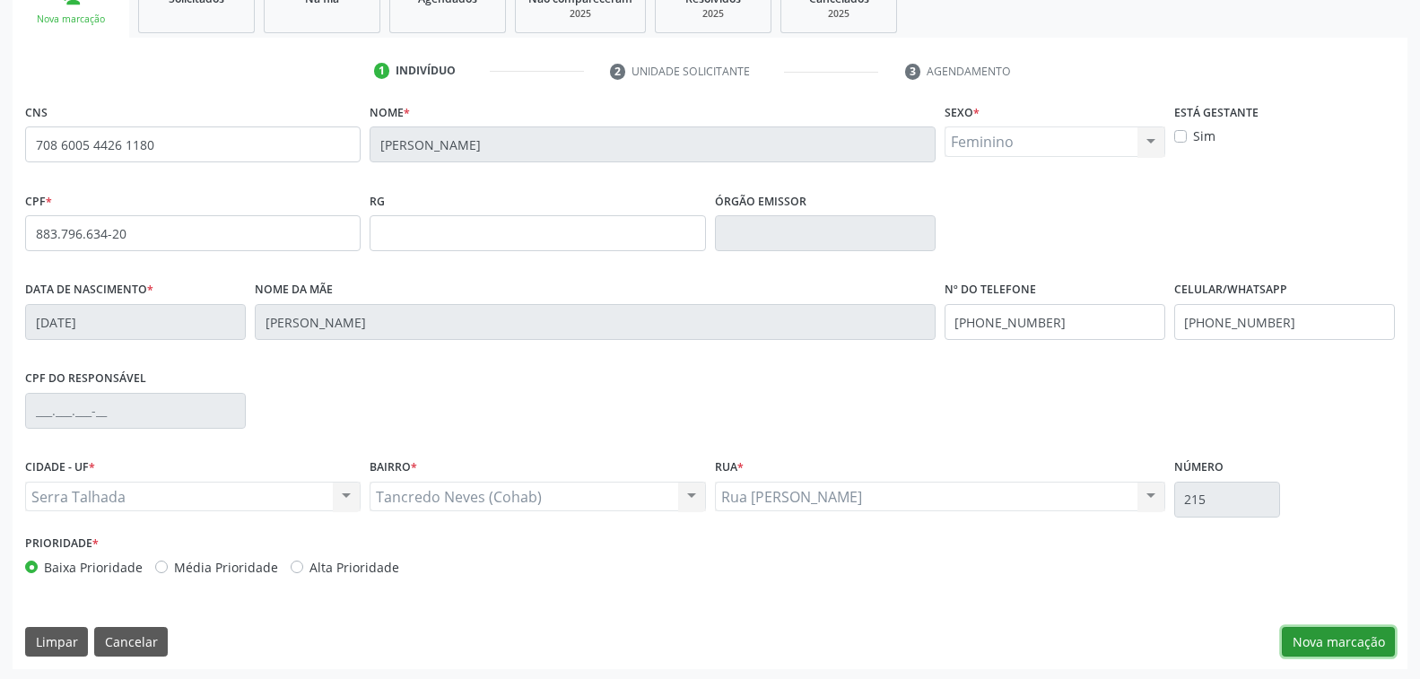
click at [1342, 632] on button "Nova marcação" at bounding box center [1338, 642] width 113 height 30
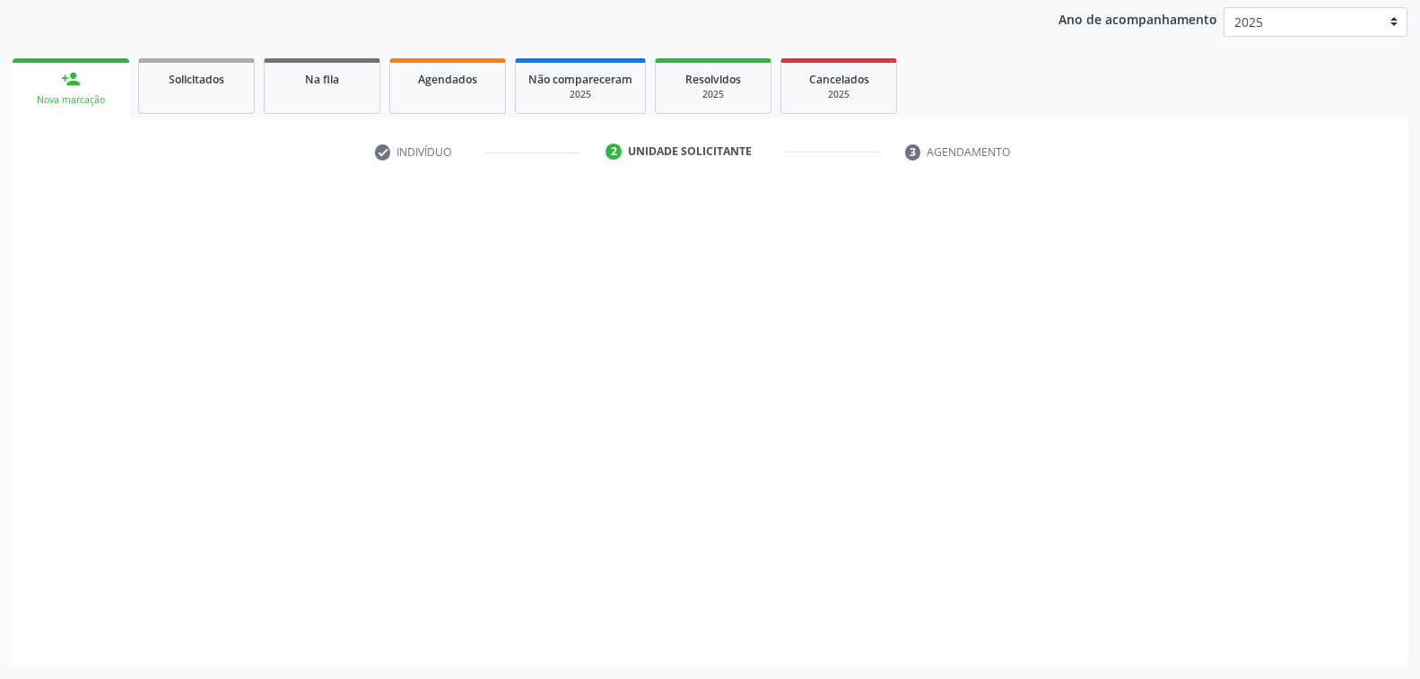
scroll to position [208, 0]
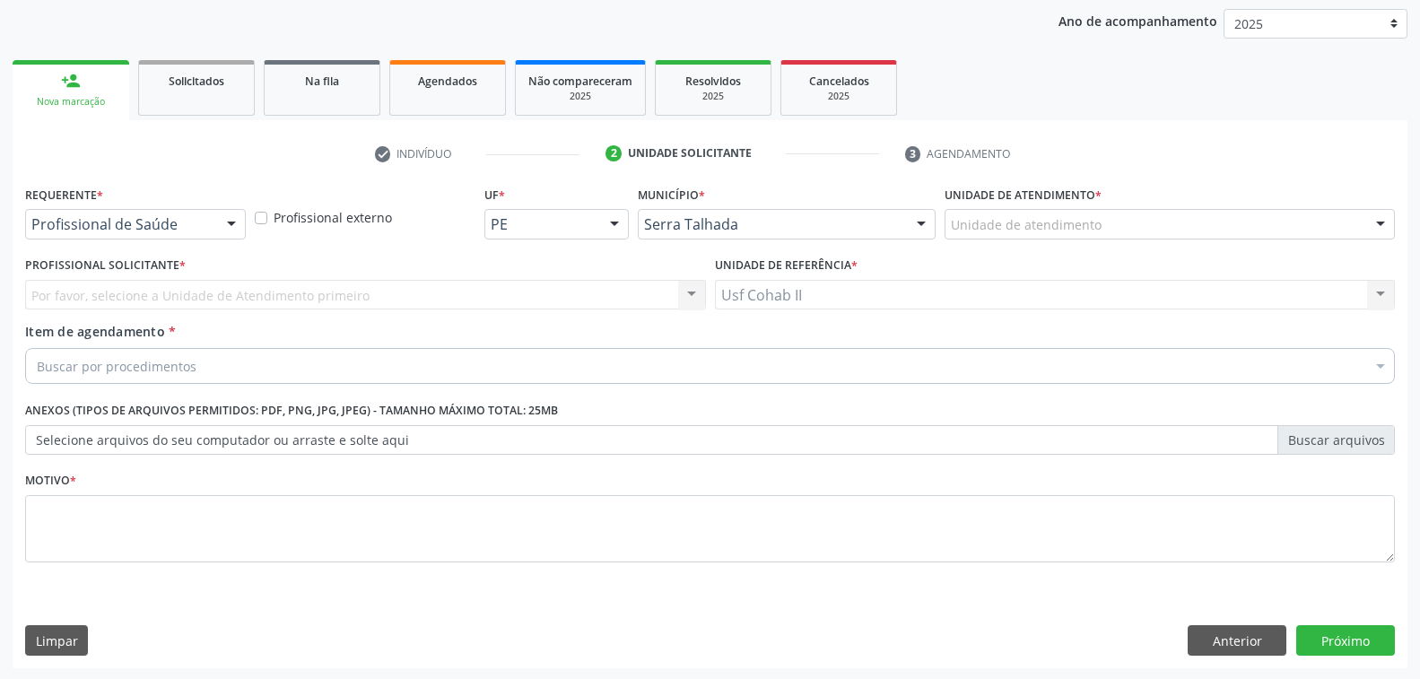
click at [226, 214] on div at bounding box center [231, 225] width 27 height 30
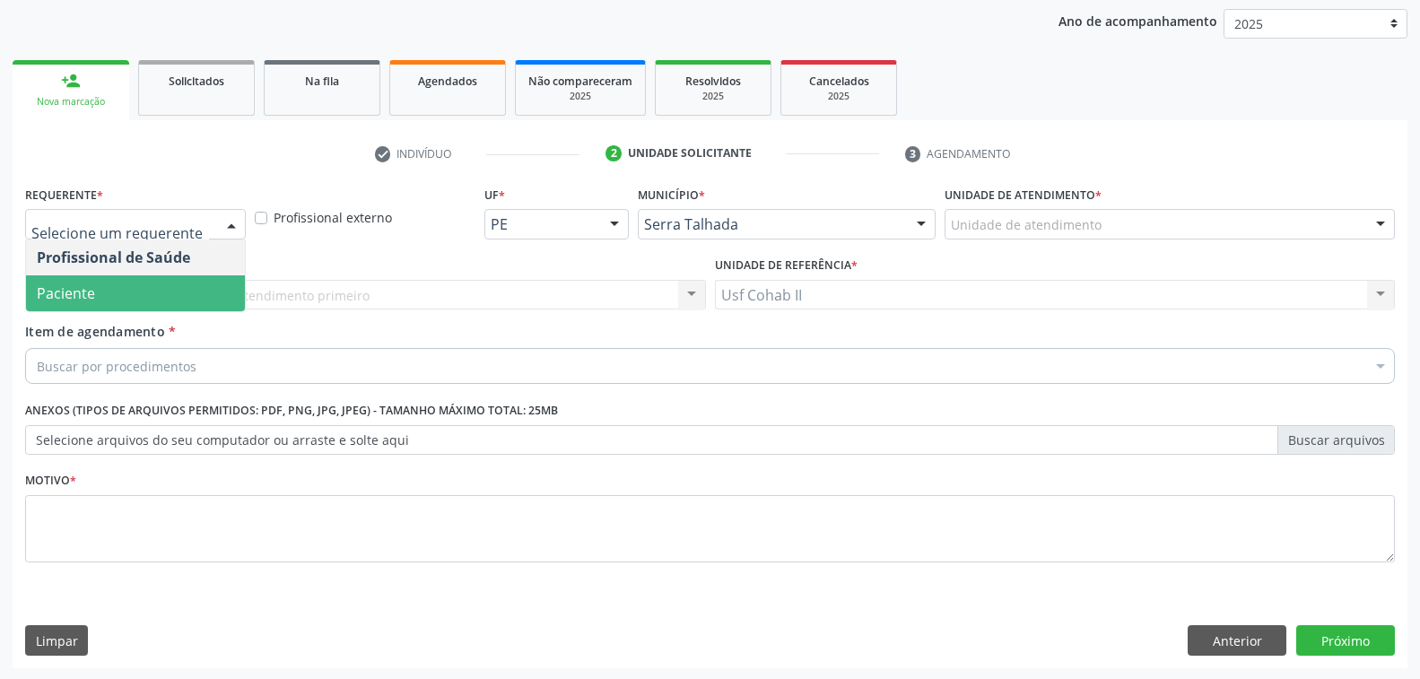
click at [129, 295] on span "Paciente" at bounding box center [135, 293] width 219 height 36
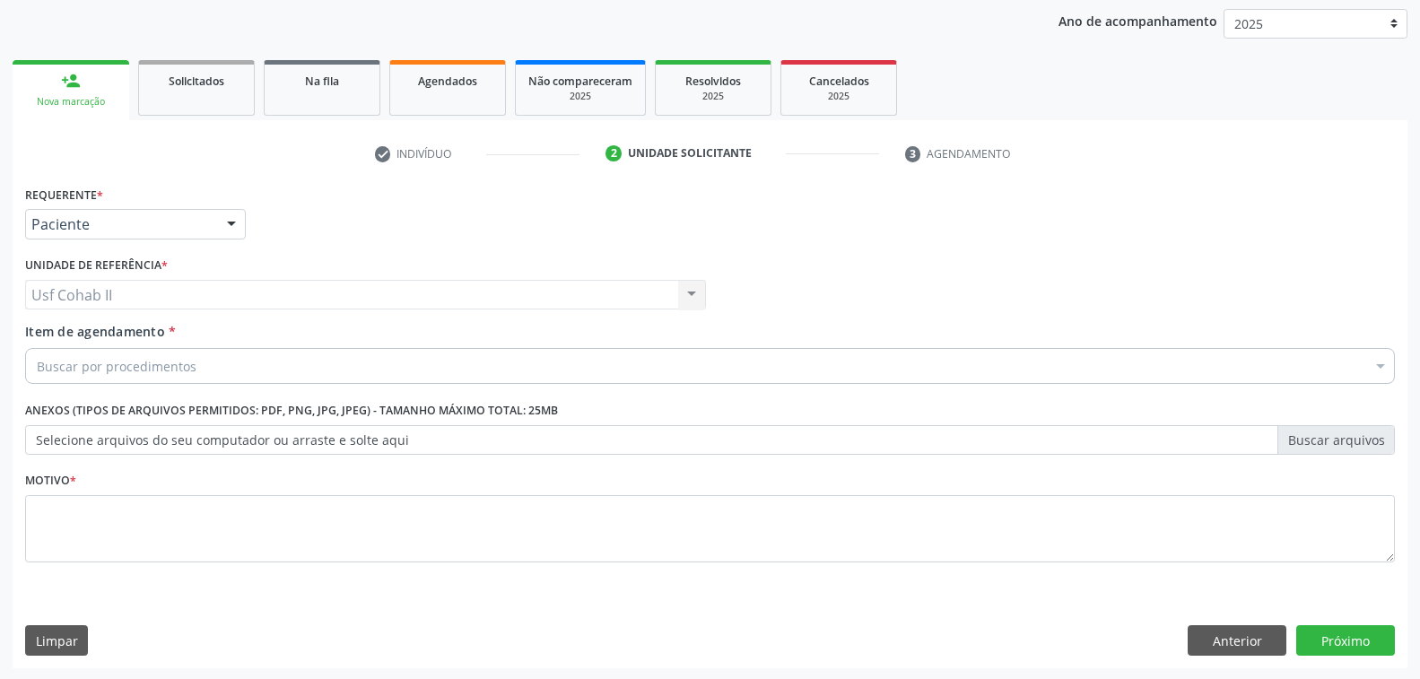
click at [202, 365] on div "Buscar por procedimentos" at bounding box center [710, 366] width 1370 height 36
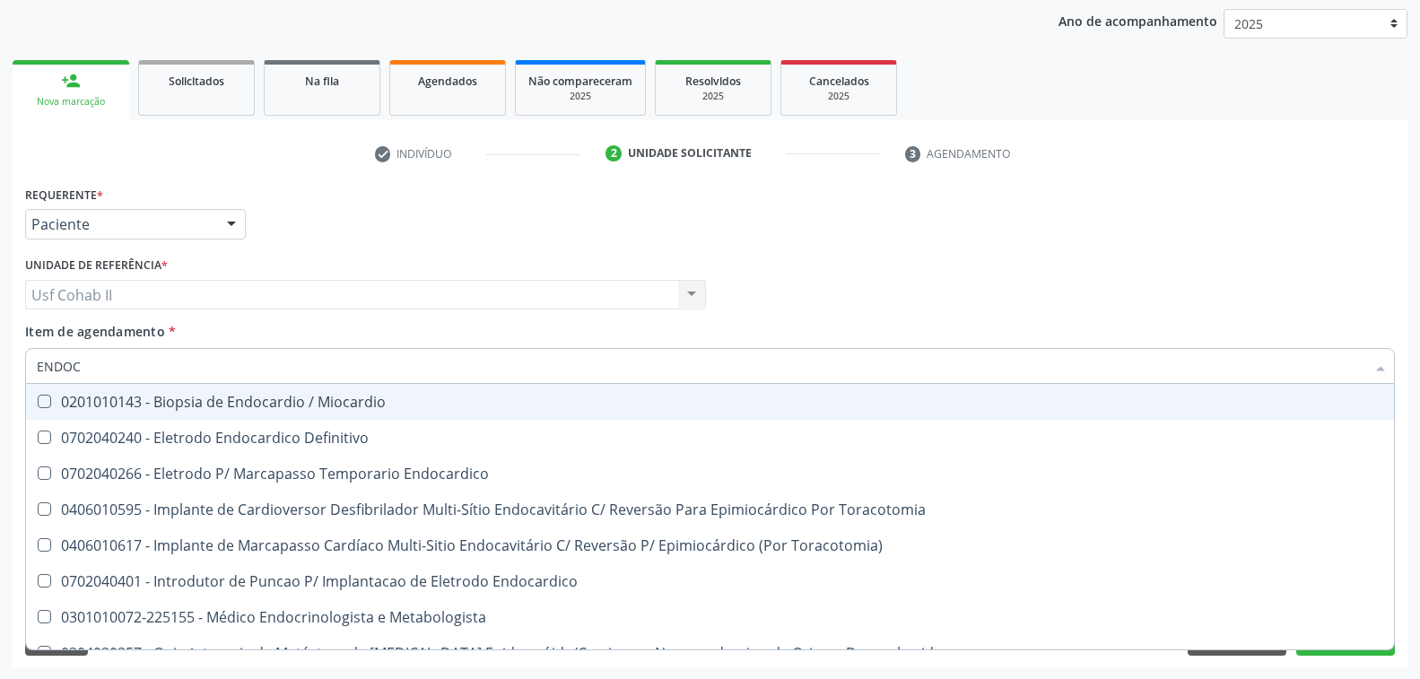
type input "ENDOCR"
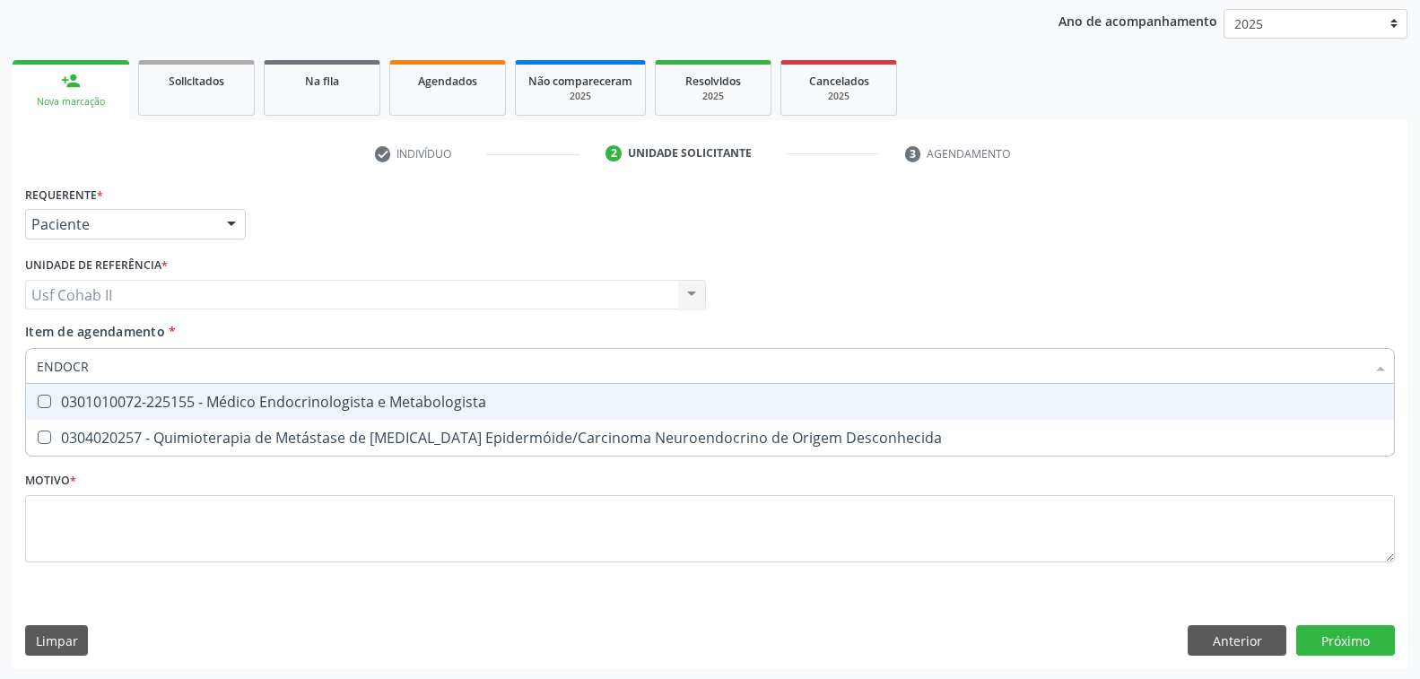
click at [285, 402] on div "0301010072-225155 - Médico Endocrinologista e Metabologista" at bounding box center [710, 402] width 1346 height 14
checkbox Metabologista "true"
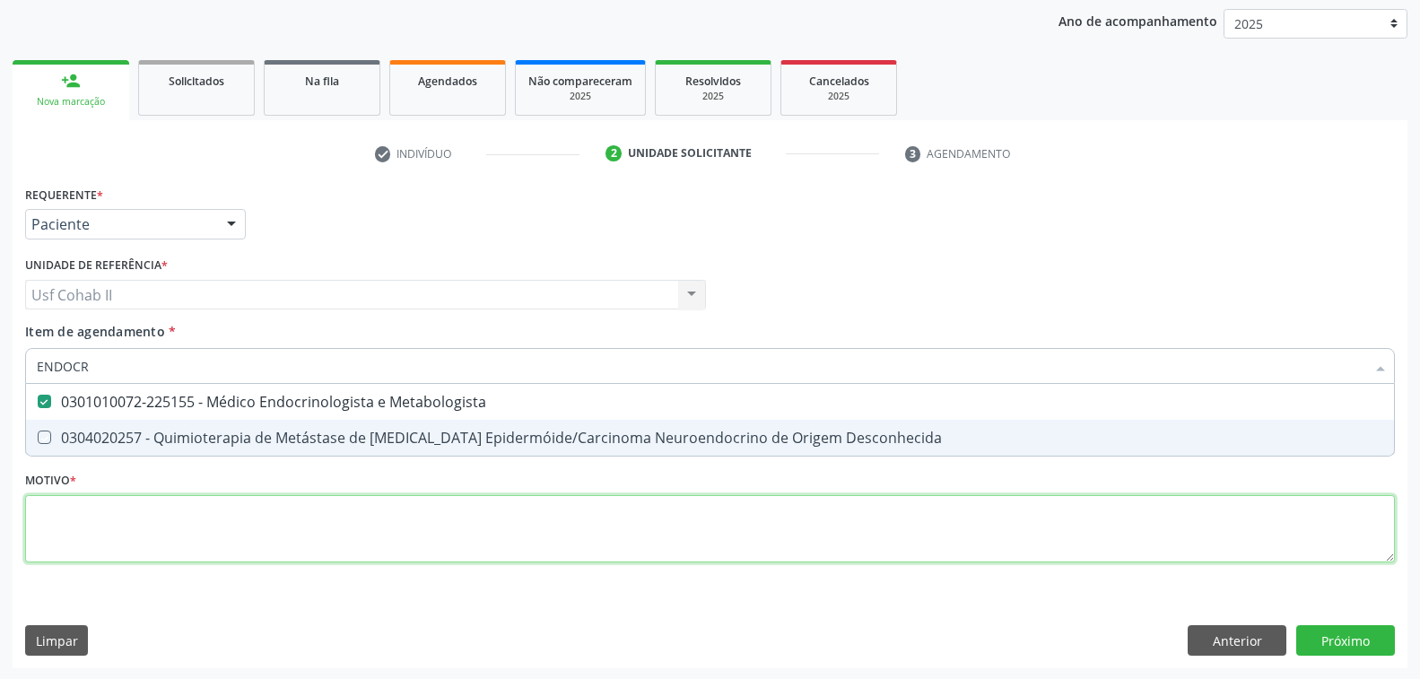
click at [220, 524] on div "Requerente * Paciente Profissional de Saúde Paciente Nenhum resultado encontrad…" at bounding box center [710, 384] width 1370 height 406
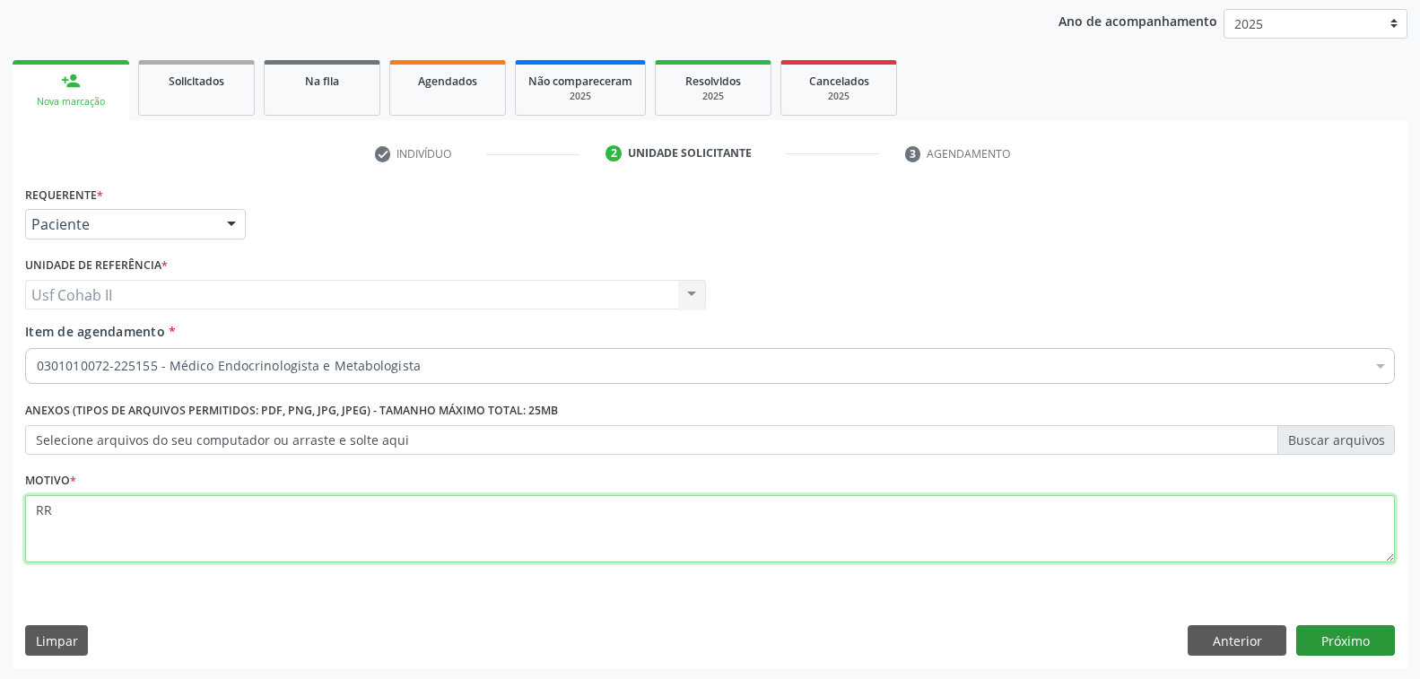
type textarea "RR"
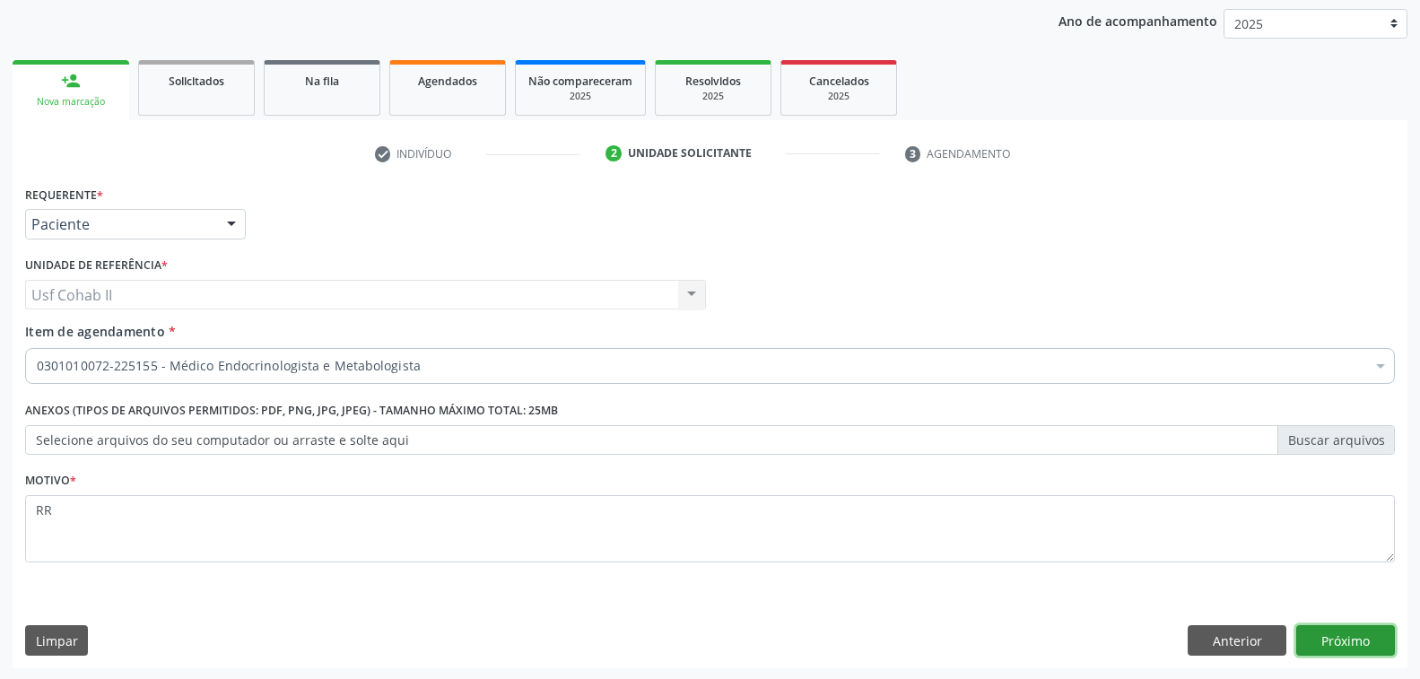
click at [1317, 634] on button "Próximo" at bounding box center [1345, 640] width 99 height 30
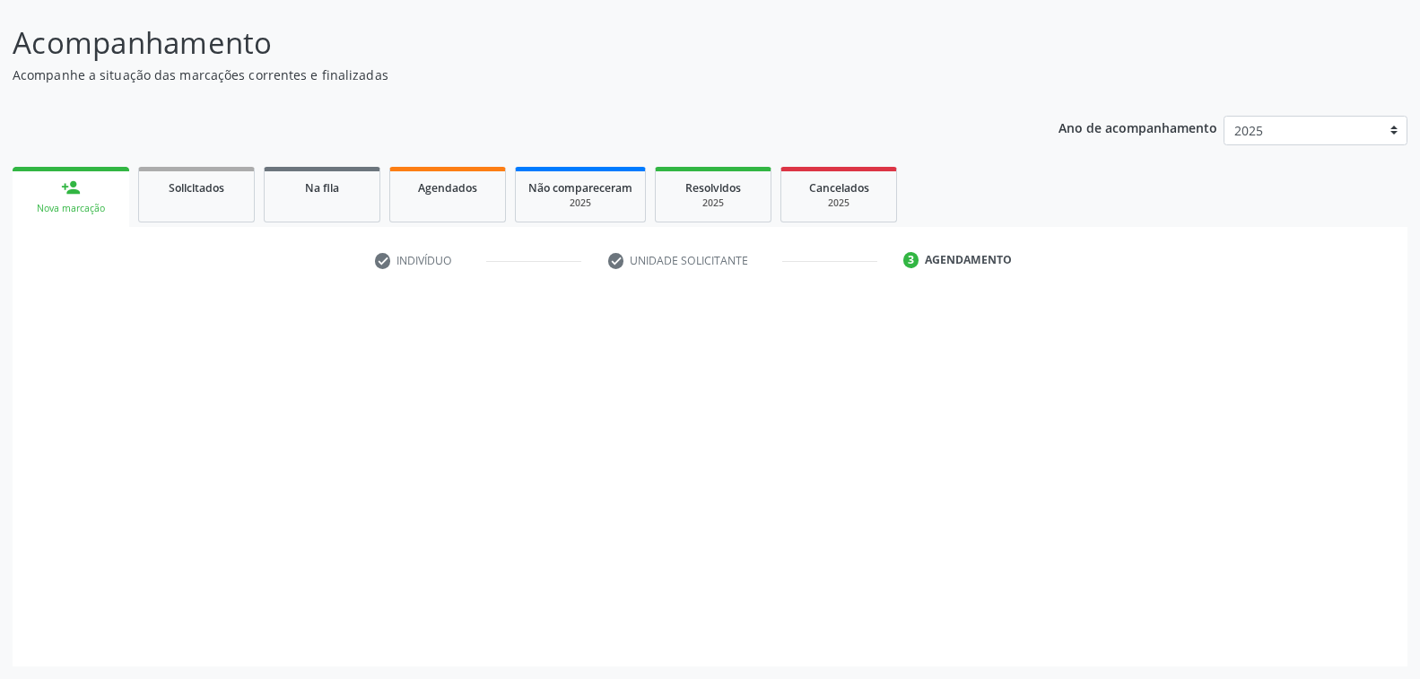
scroll to position [100, 0]
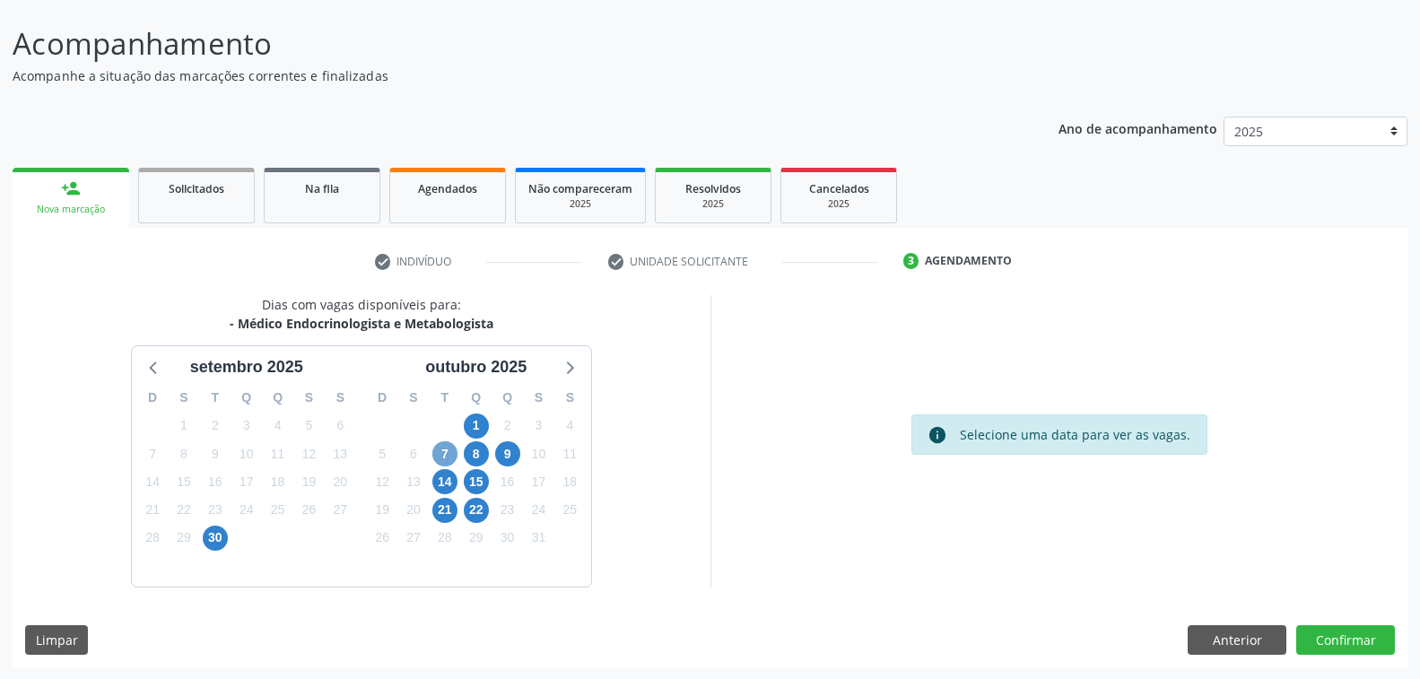
click at [445, 455] on span "7" at bounding box center [444, 453] width 25 height 25
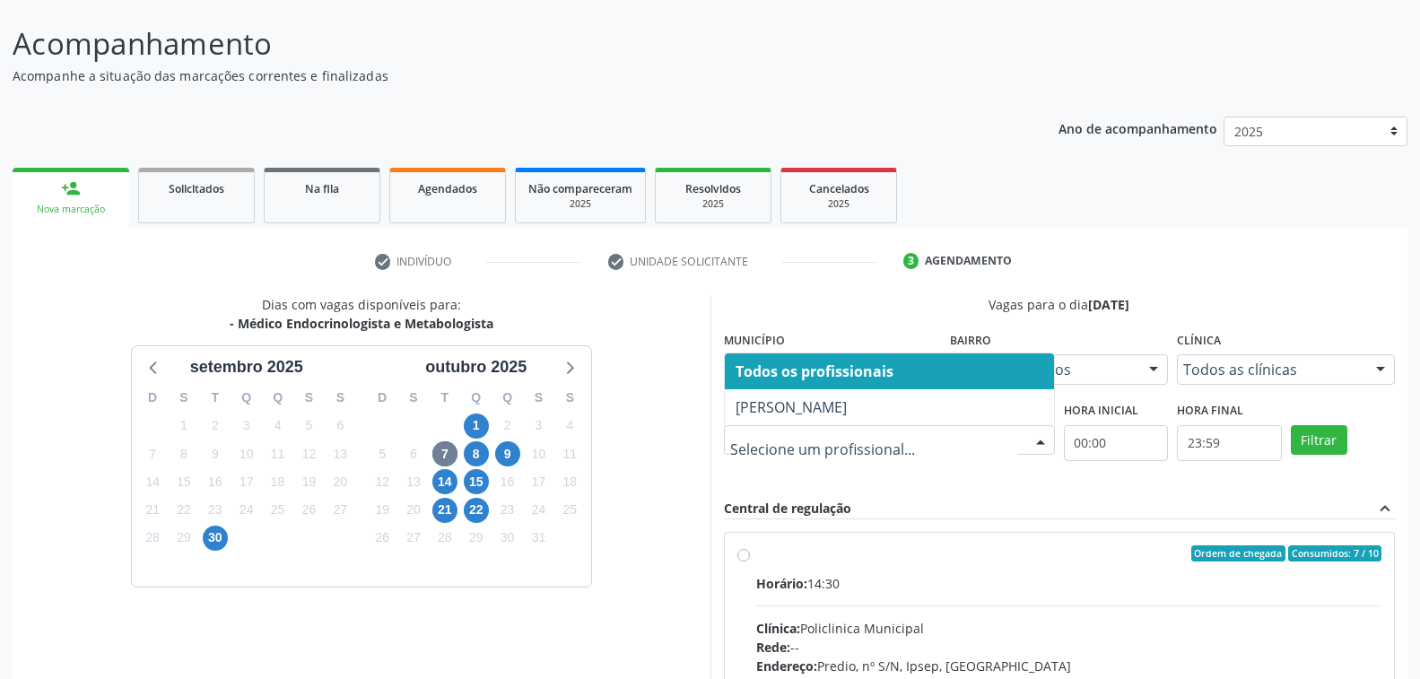
click at [1035, 439] on div at bounding box center [1040, 441] width 27 height 30
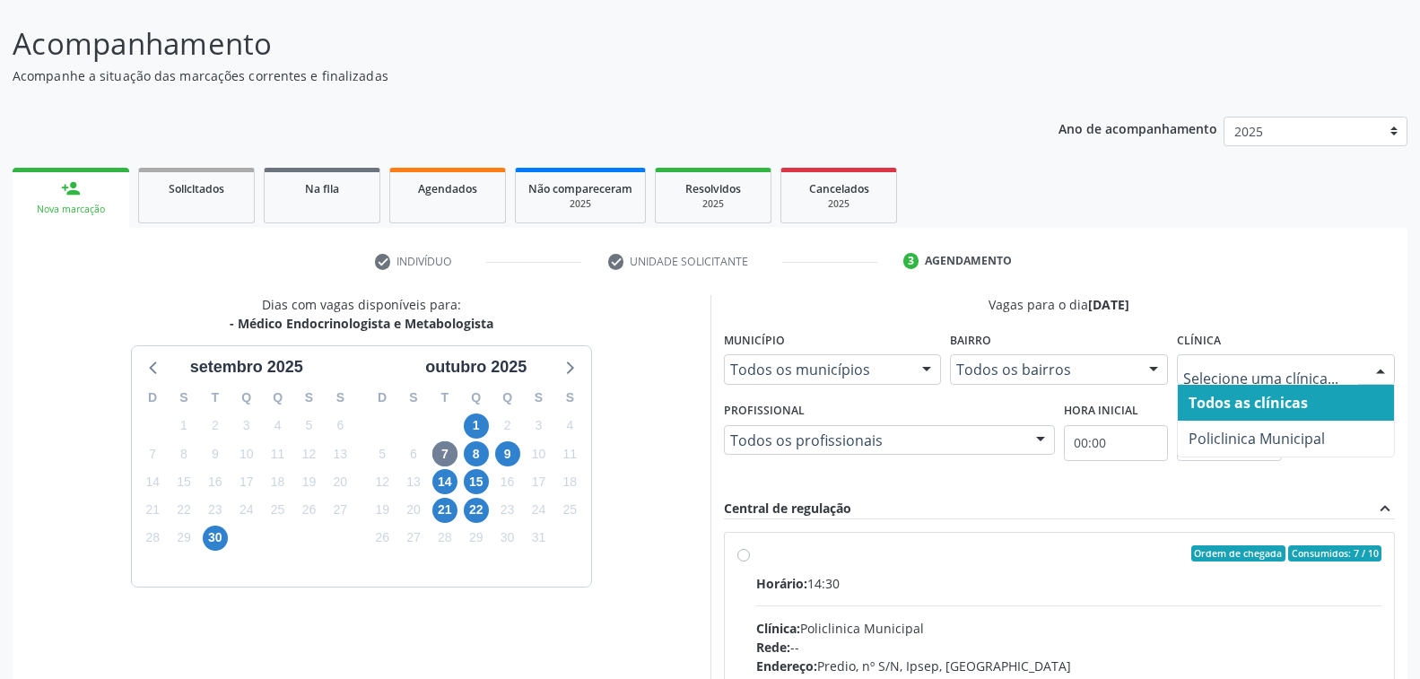
click at [1383, 360] on div at bounding box center [1380, 370] width 27 height 30
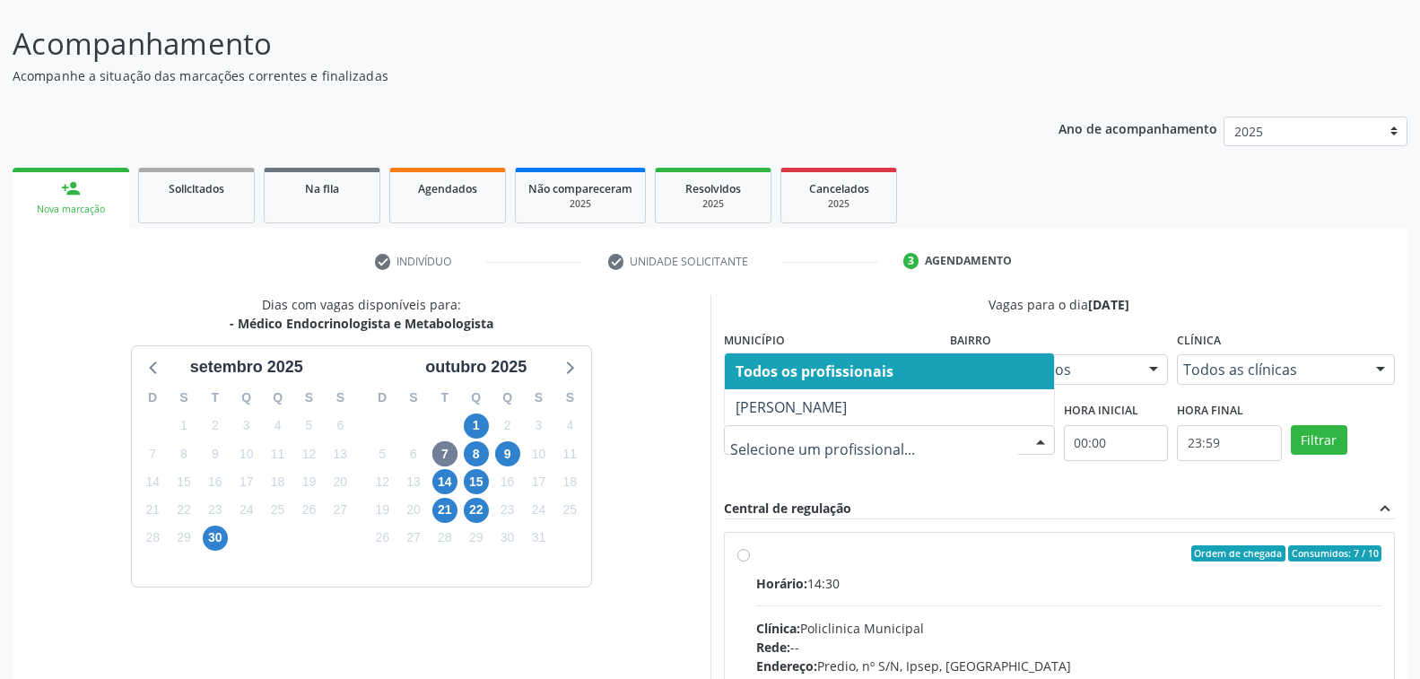
click at [1039, 439] on div at bounding box center [1040, 441] width 27 height 30
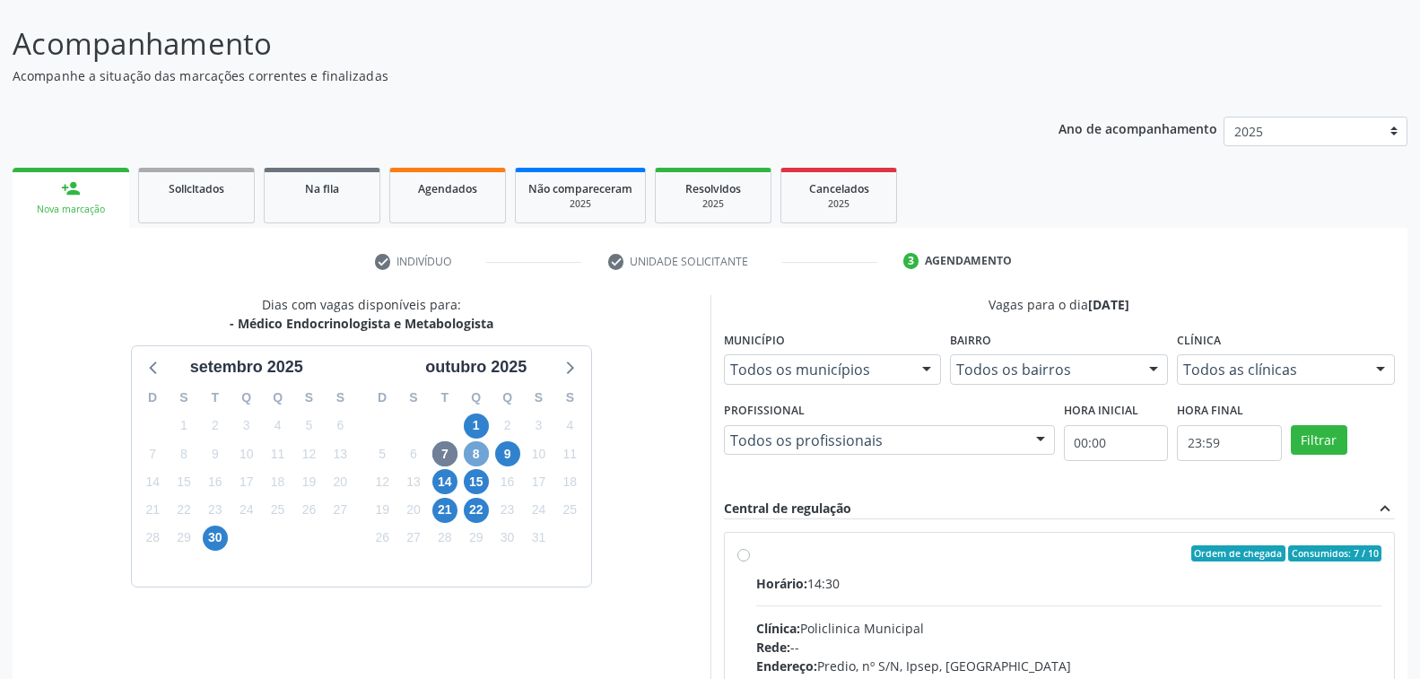
click at [472, 449] on span "8" at bounding box center [476, 453] width 25 height 25
click at [1040, 440] on div at bounding box center [1040, 441] width 27 height 30
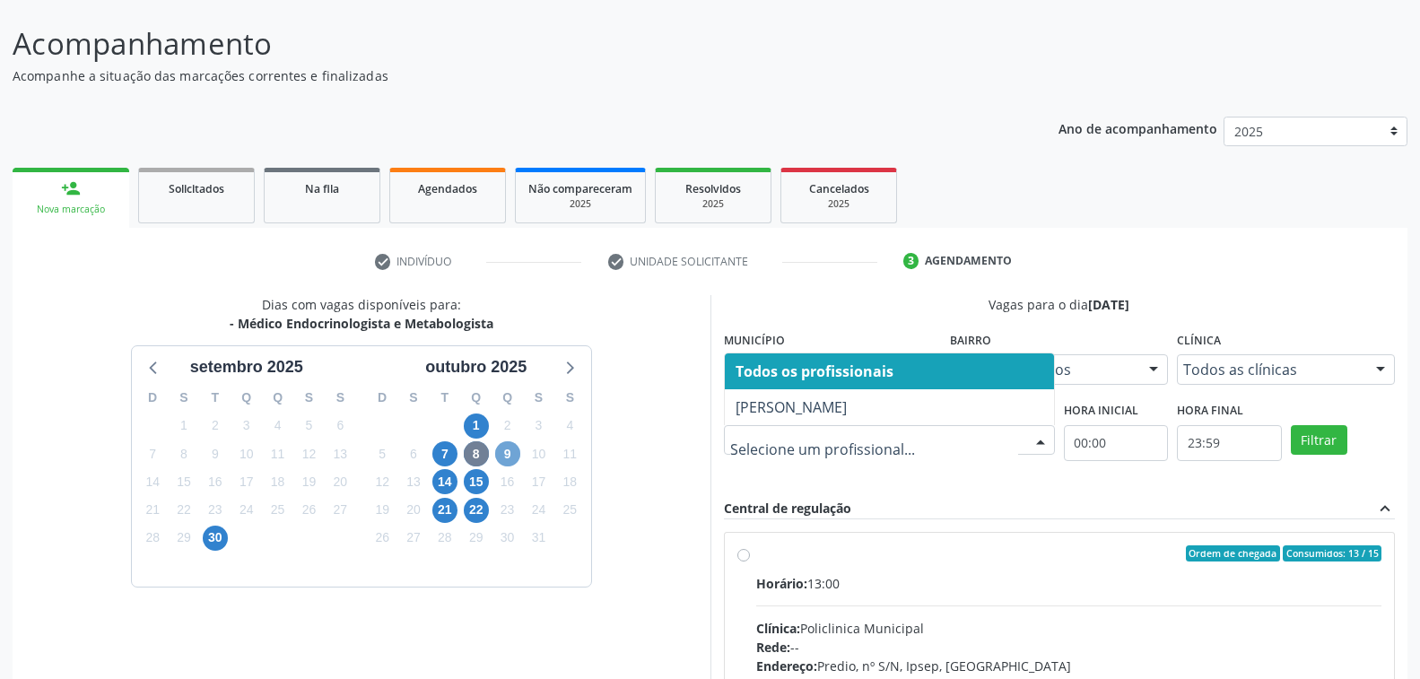
click at [509, 454] on span "9" at bounding box center [507, 453] width 25 height 25
click at [1045, 441] on div at bounding box center [1040, 441] width 27 height 30
click at [447, 474] on span "14" at bounding box center [444, 481] width 25 height 25
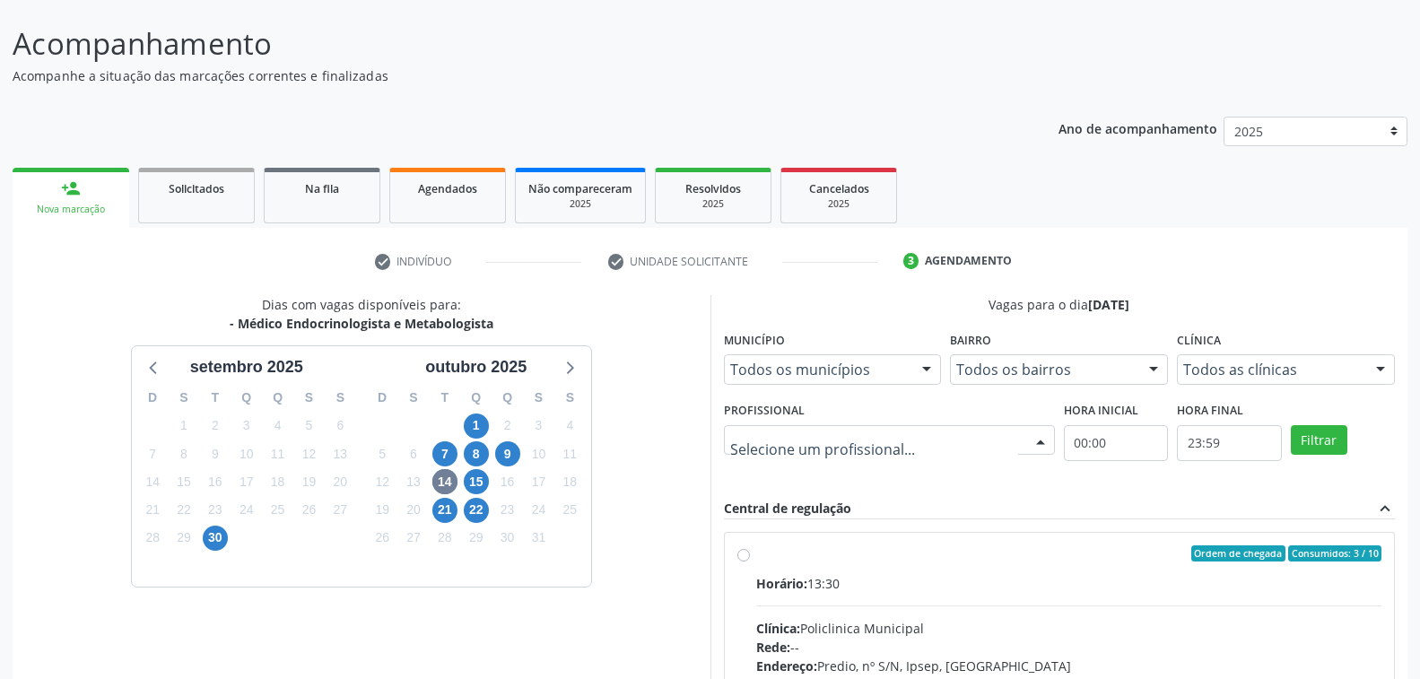
click at [1045, 437] on div at bounding box center [1040, 441] width 27 height 30
click at [470, 481] on span "15" at bounding box center [476, 481] width 25 height 25
click at [1043, 439] on div at bounding box center [1040, 441] width 27 height 30
click at [1009, 518] on div "Central de regulação expand_less Ordem de chegada Consumidos: 3 / 15 Horário: 1…" at bounding box center [1060, 688] width 672 height 379
click at [442, 457] on span "7" at bounding box center [444, 453] width 25 height 25
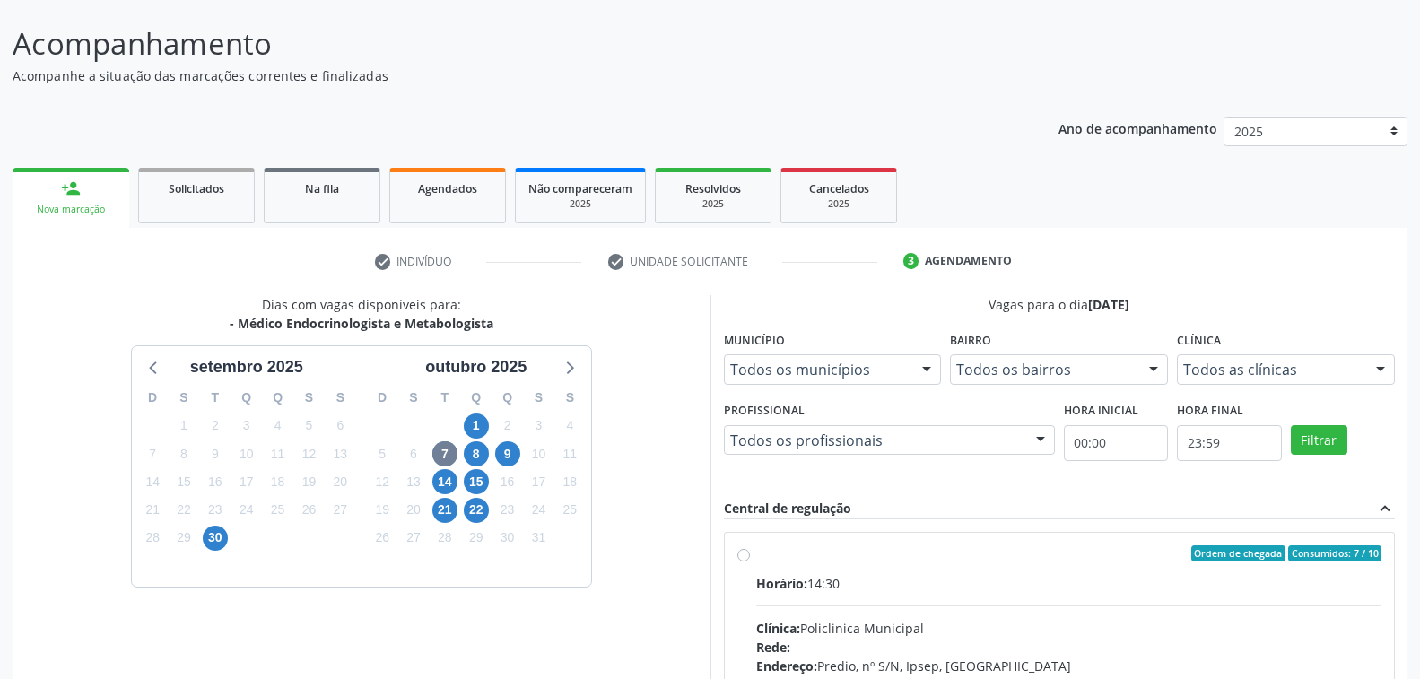
click at [1040, 434] on div at bounding box center [1040, 441] width 27 height 30
click at [1387, 370] on div at bounding box center [1380, 370] width 27 height 30
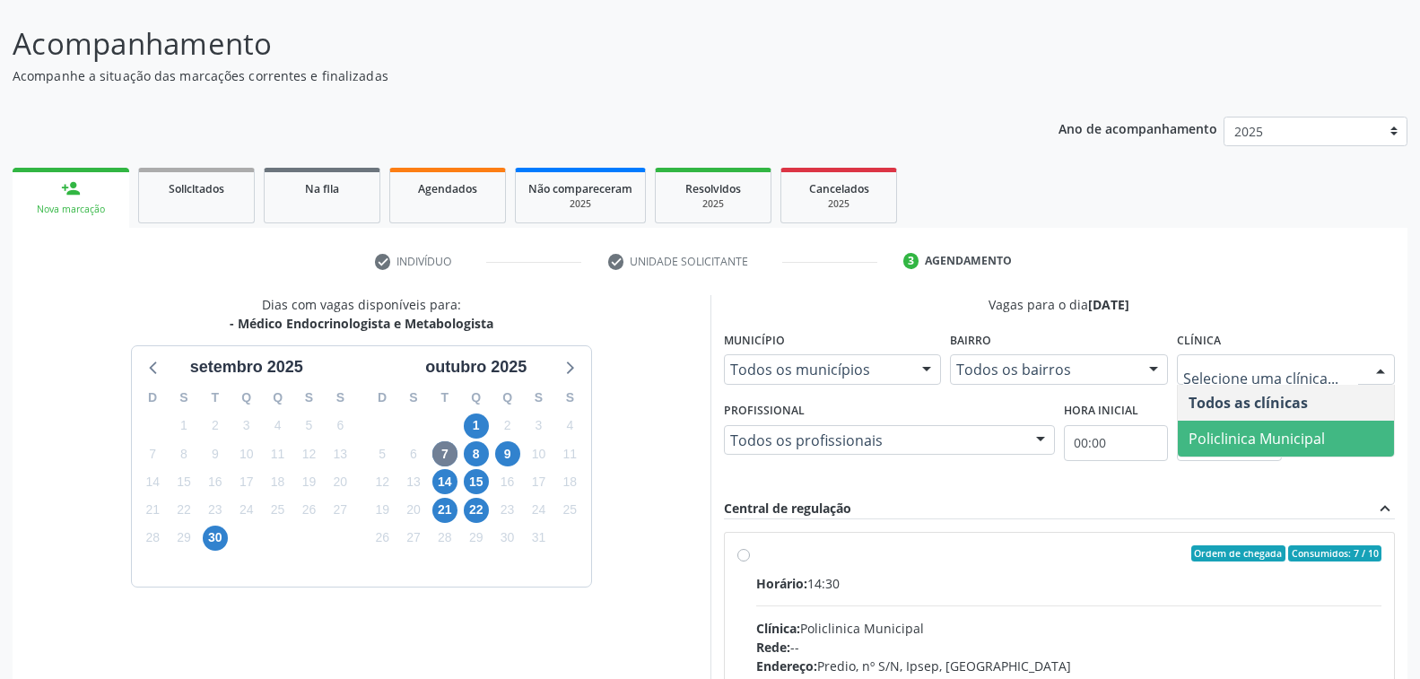
click at [1253, 439] on span "Policlinica Municipal" at bounding box center [1256, 439] width 136 height 20
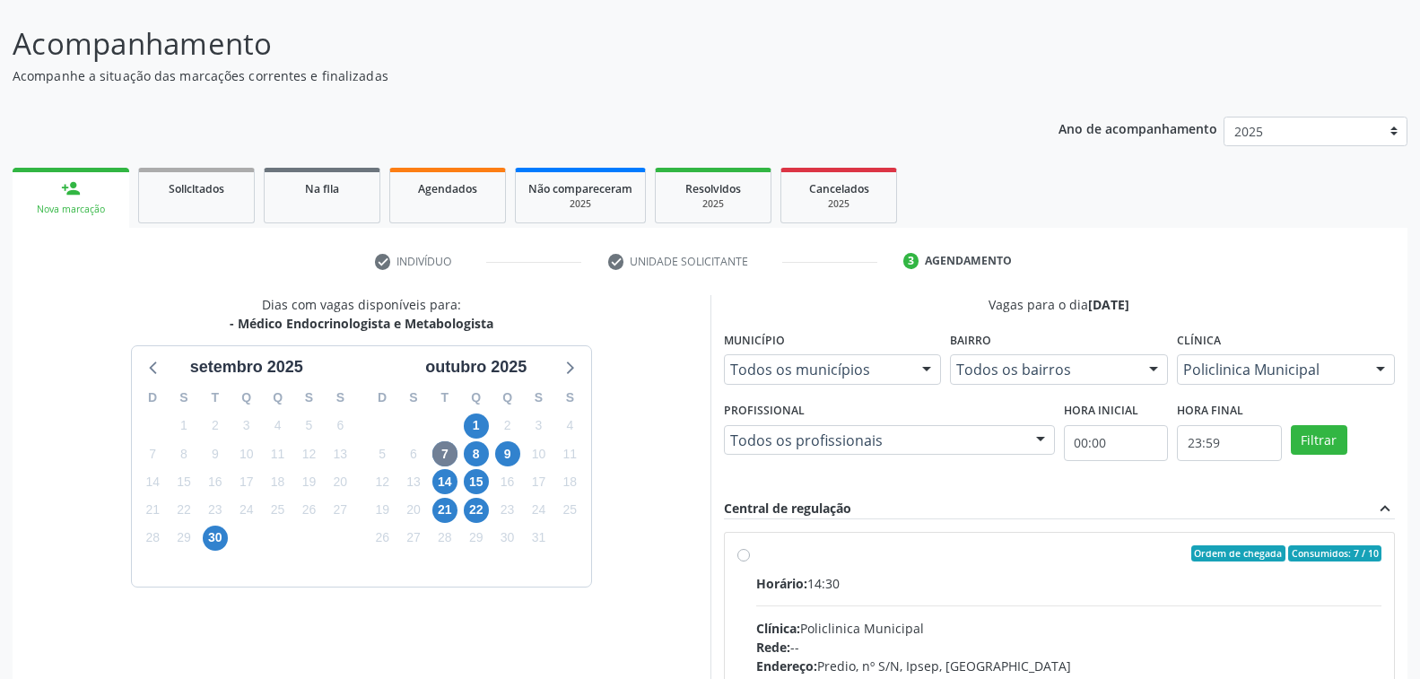
click at [1052, 574] on div "Horário: 14:30" at bounding box center [1069, 583] width 626 height 19
click at [750, 561] on input "Ordem de chegada Consumidos: 7 / 10 Horário: 14:30 Clínica: Policlinica Municip…" at bounding box center [743, 553] width 13 height 16
radio input "true"
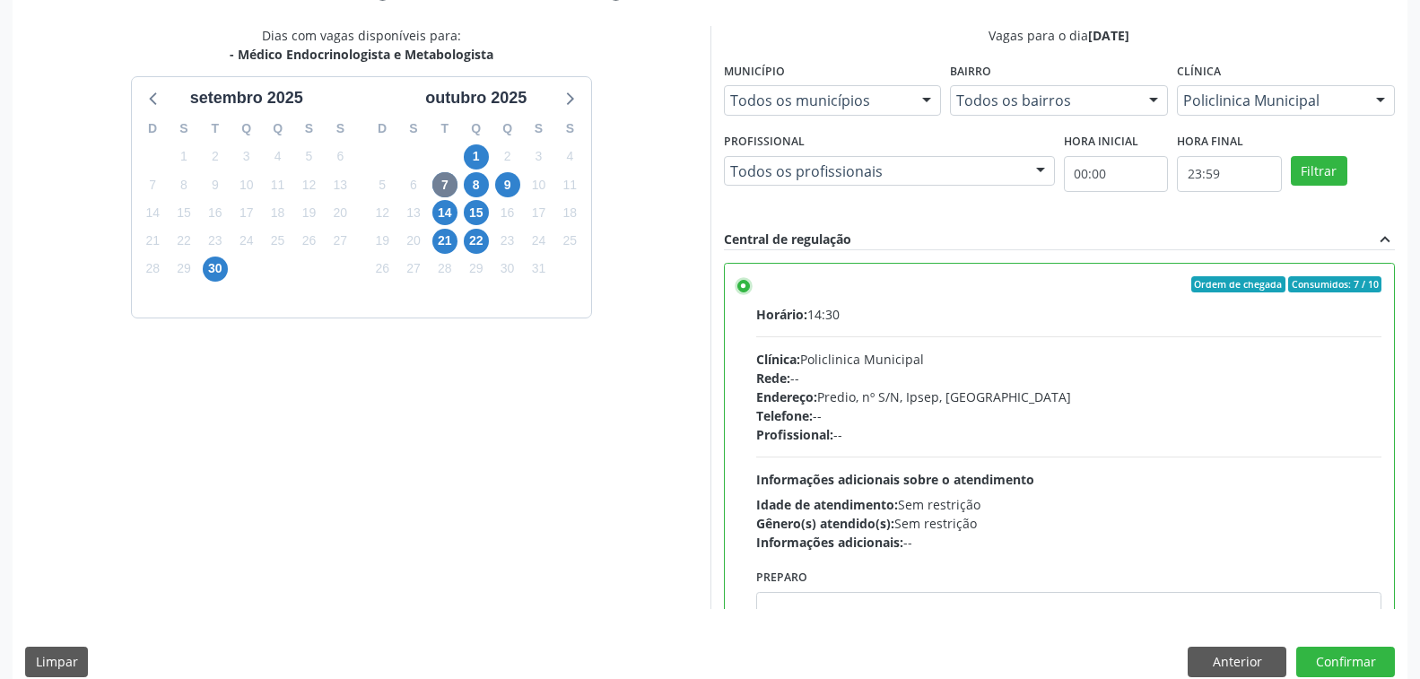
scroll to position [391, 0]
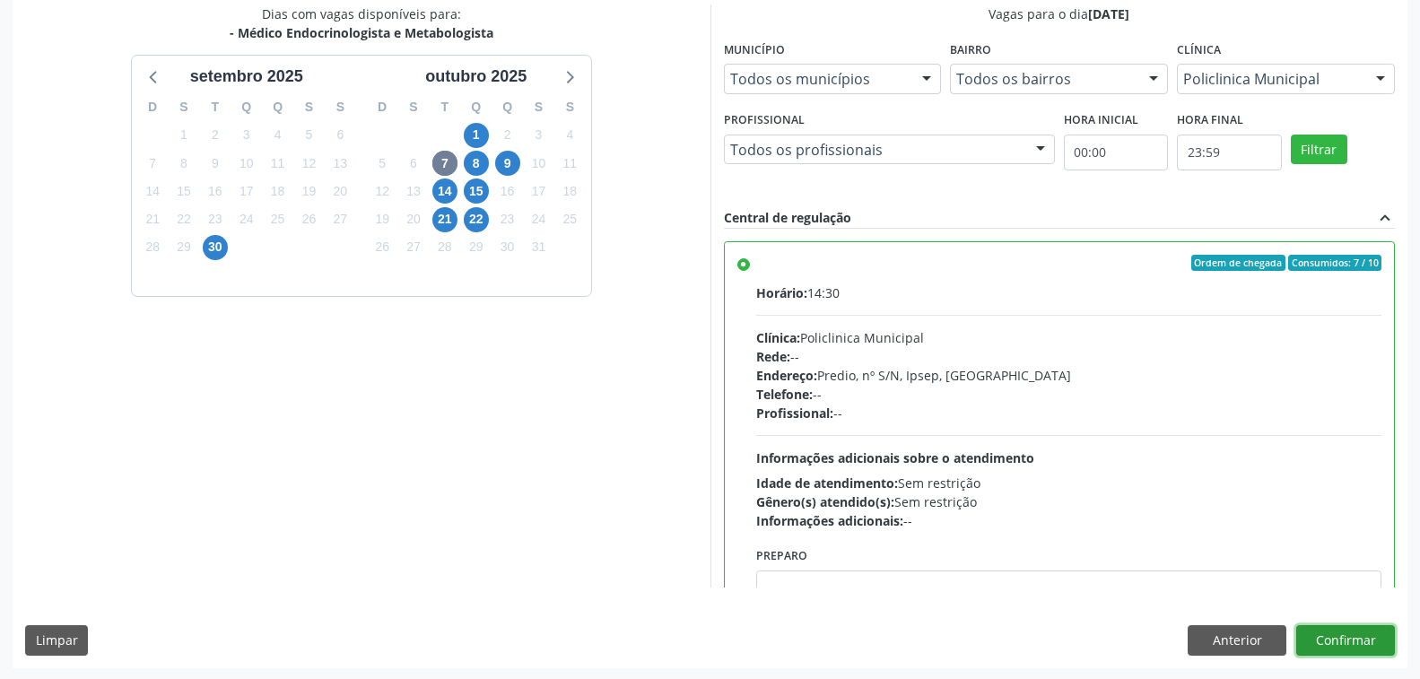
click at [1338, 635] on button "Confirmar" at bounding box center [1345, 640] width 99 height 30
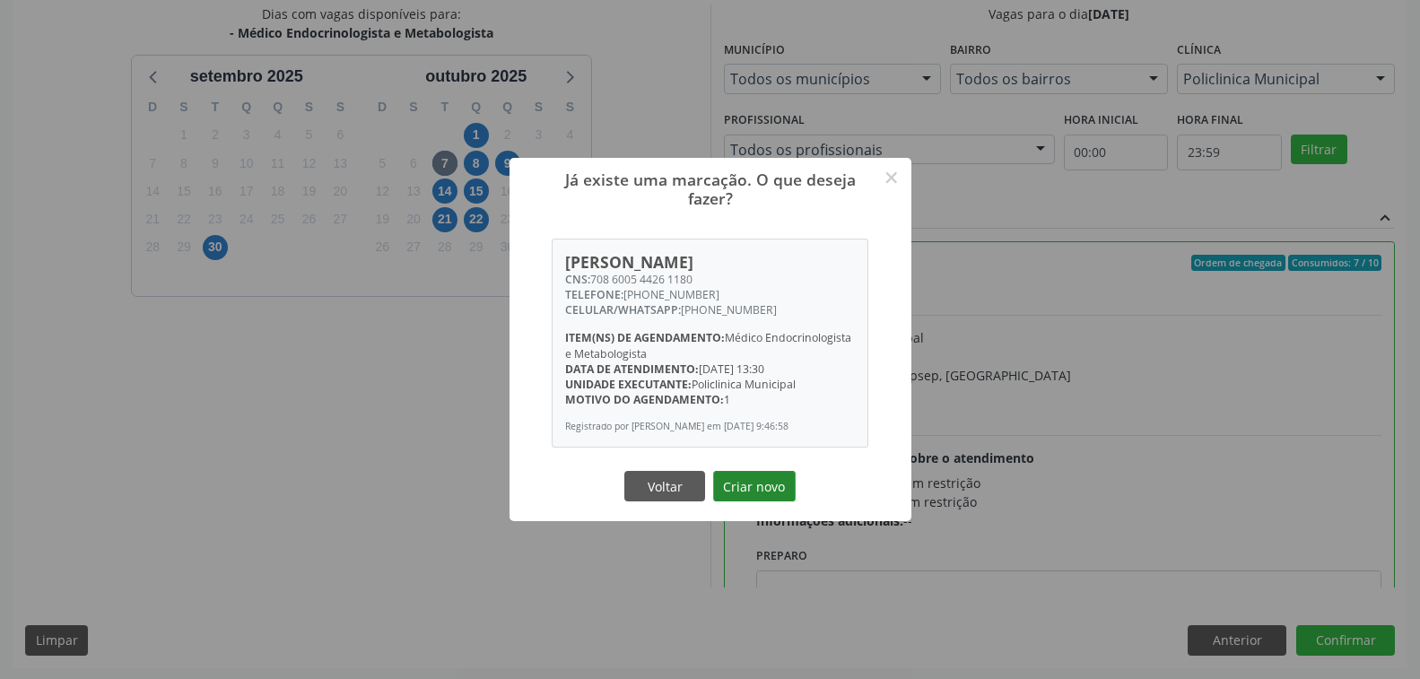
click at [749, 491] on button "Criar novo" at bounding box center [754, 486] width 83 height 30
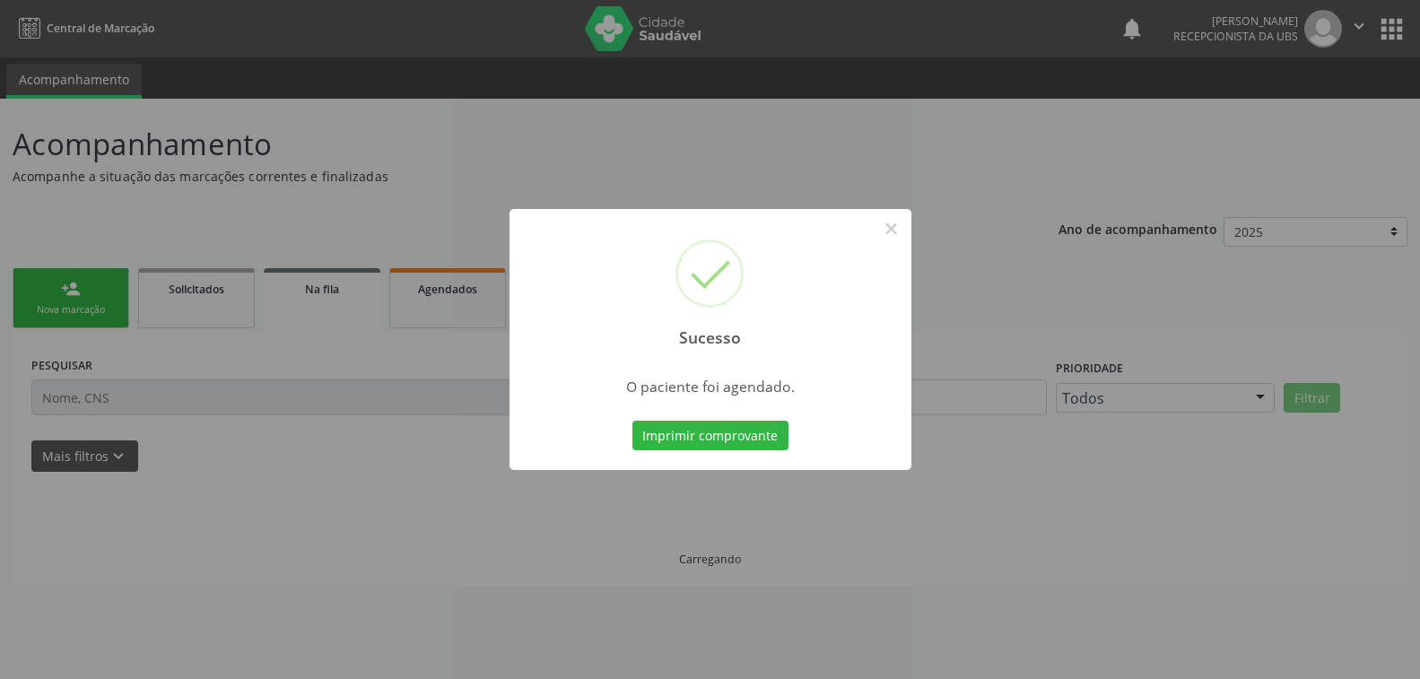
scroll to position [0, 0]
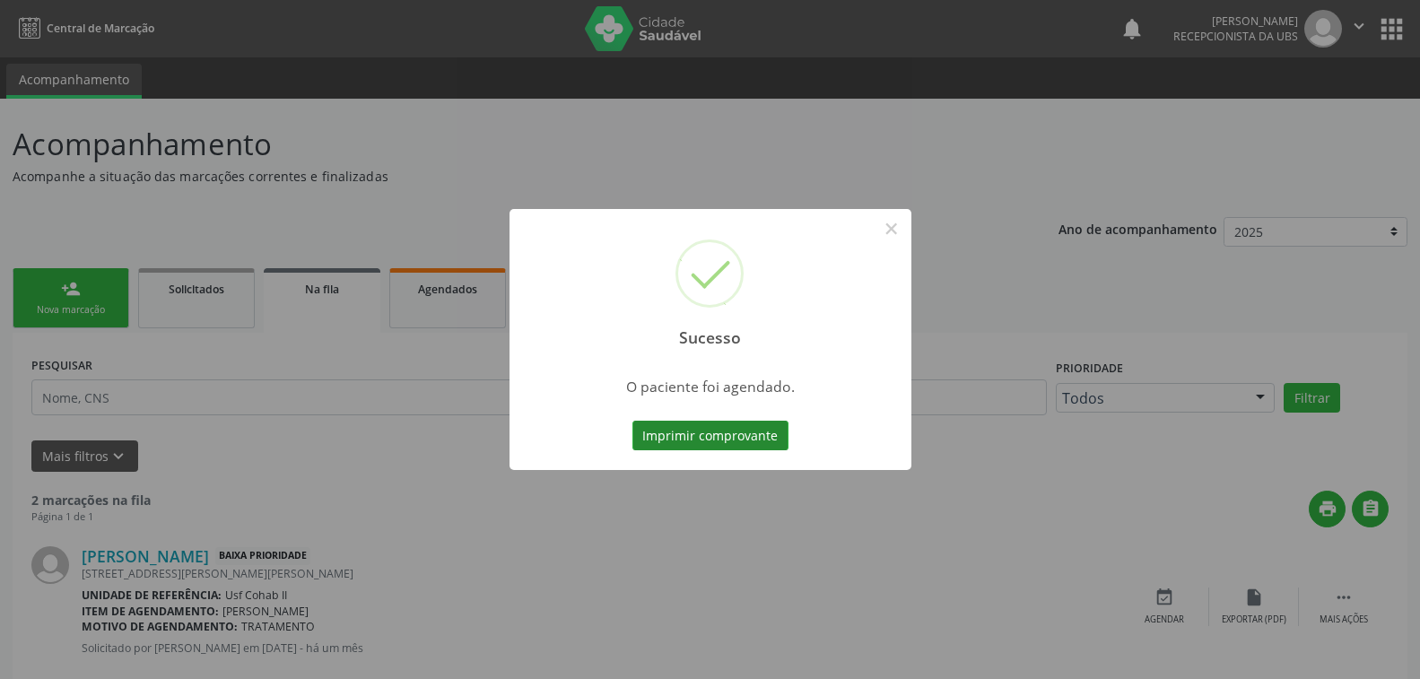
click at [736, 429] on button "Imprimir comprovante" at bounding box center [710, 436] width 156 height 30
